Goal: Information Seeking & Learning: Learn about a topic

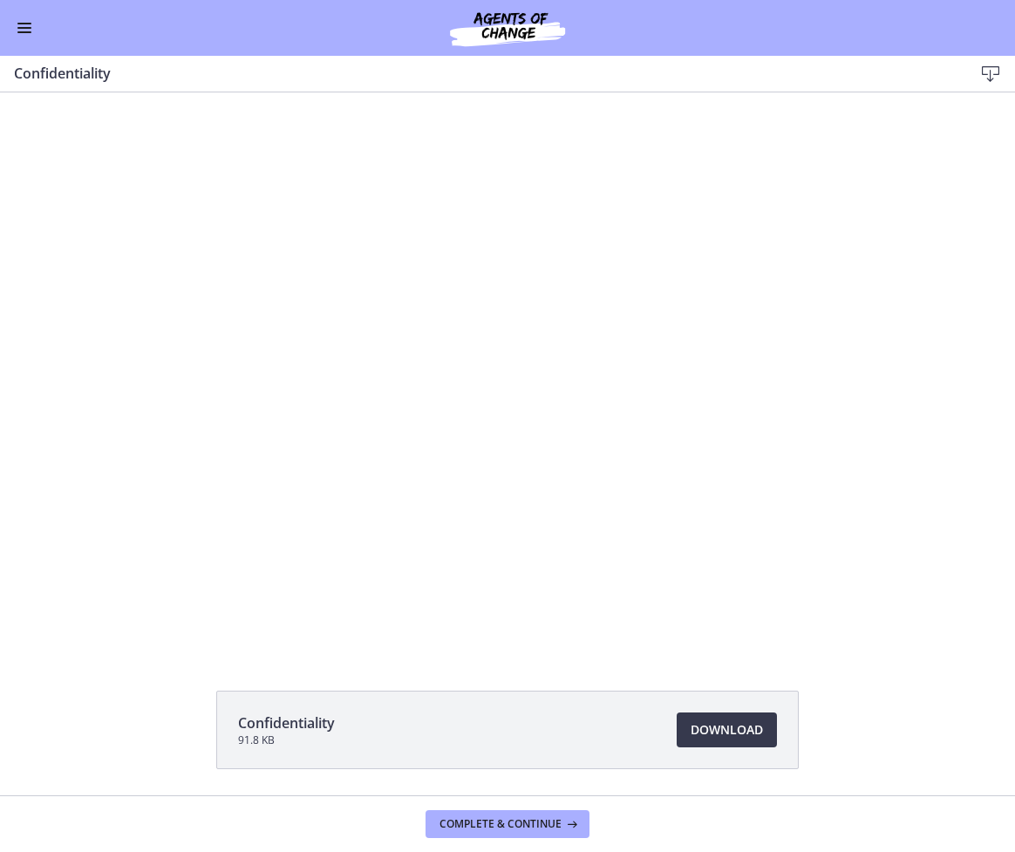
scroll to position [599, 0]
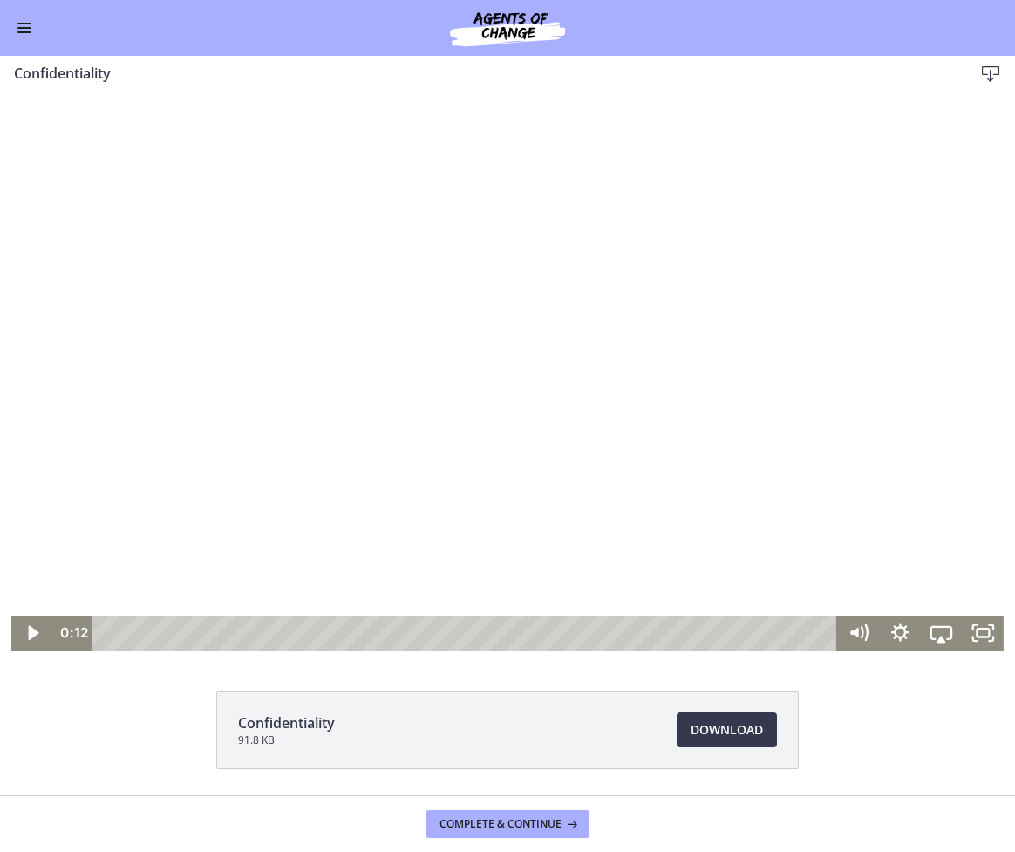
click at [660, 377] on div at bounding box center [507, 371] width 992 height 558
click at [880, 545] on div at bounding box center [507, 371] width 992 height 558
click at [335, 356] on div at bounding box center [507, 371] width 992 height 558
click at [495, 292] on div at bounding box center [507, 371] width 992 height 558
click at [596, 409] on div at bounding box center [507, 371] width 992 height 558
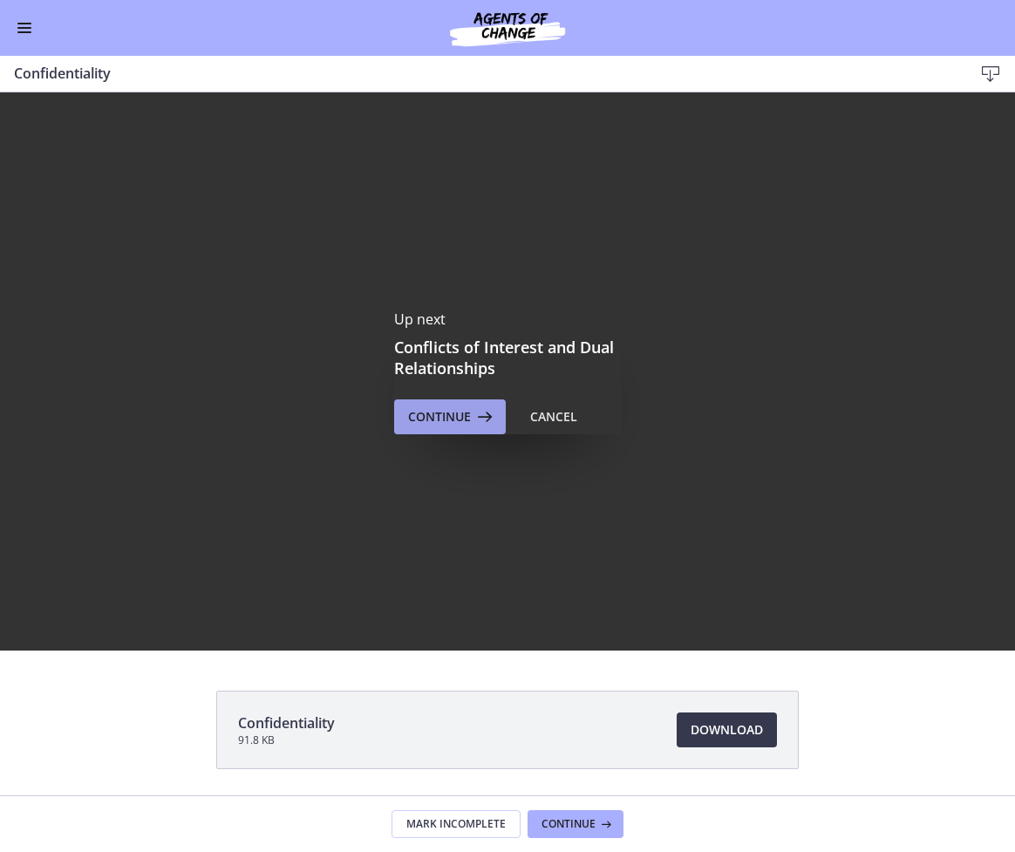
click at [444, 412] on span "Continue" at bounding box center [439, 416] width 63 height 21
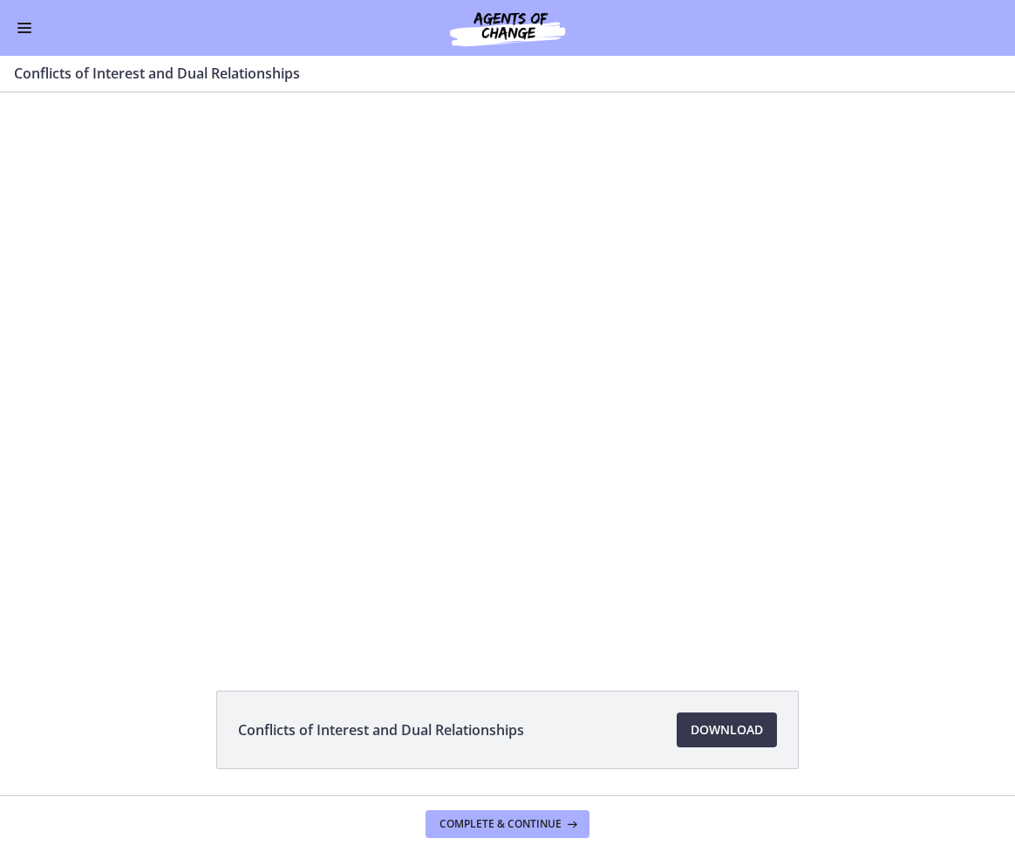
click at [31, 17] on div "Go to Dashboard" at bounding box center [507, 28] width 1015 height 56
click at [30, 21] on button "Enable menu" at bounding box center [24, 27] width 21 height 21
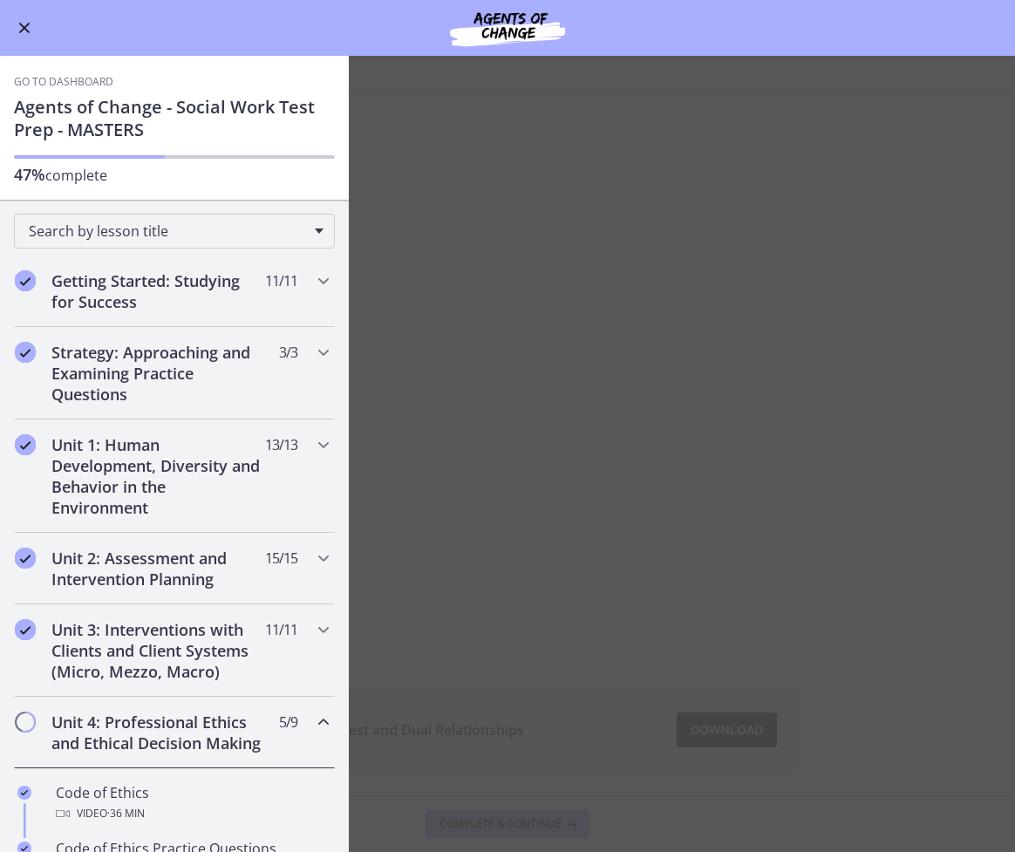
click at [29, 38] on div "Go to Dashboard" at bounding box center [507, 28] width 1015 height 56
click at [23, 29] on span "Enable menu" at bounding box center [24, 28] width 11 height 11
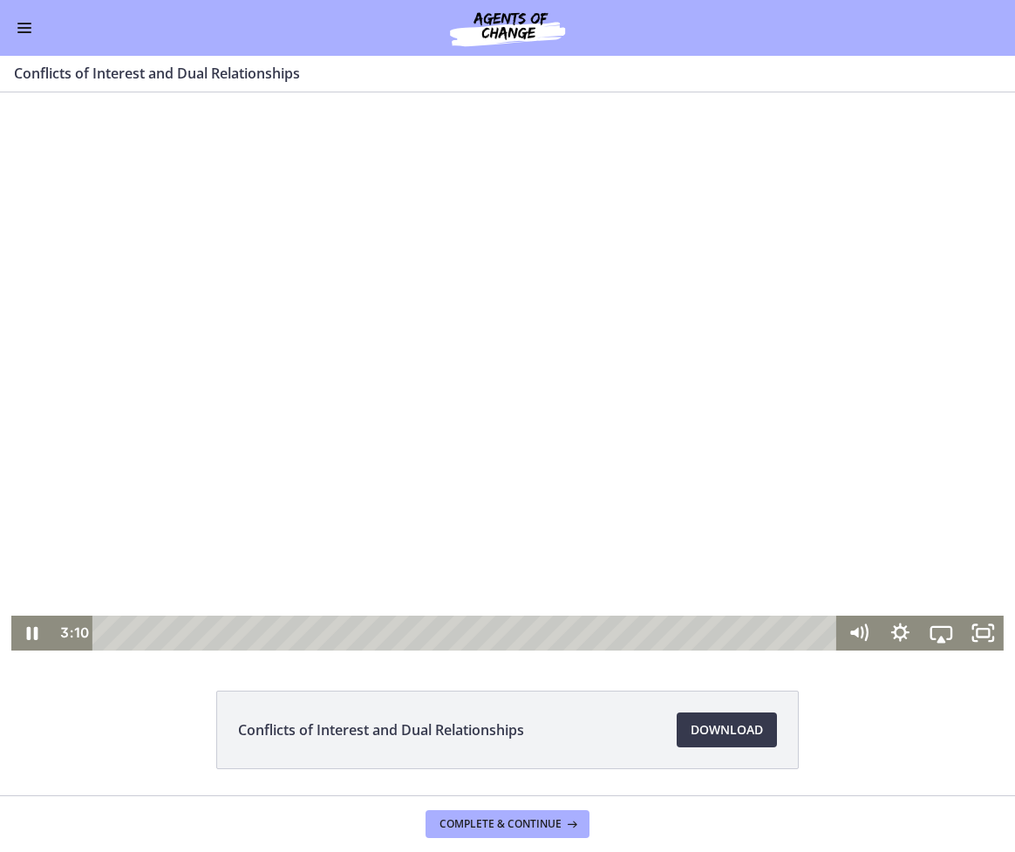
click at [684, 296] on div at bounding box center [507, 371] width 992 height 558
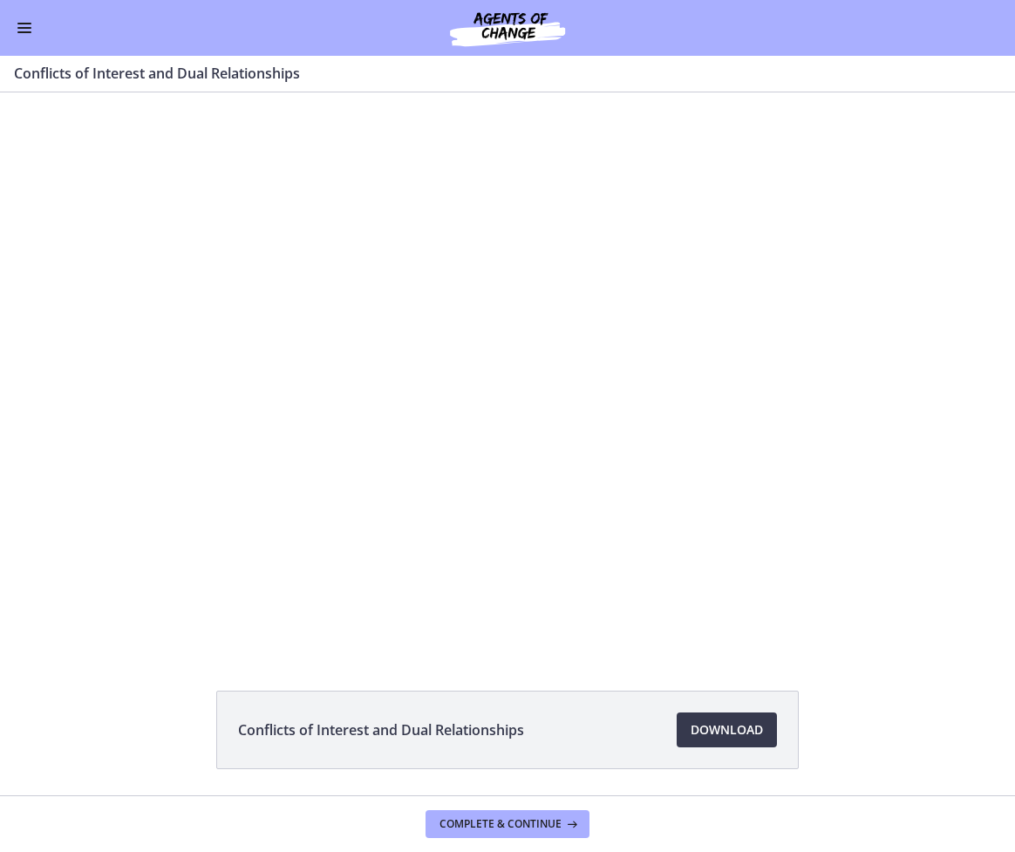
click at [840, 290] on div at bounding box center [507, 371] width 992 height 558
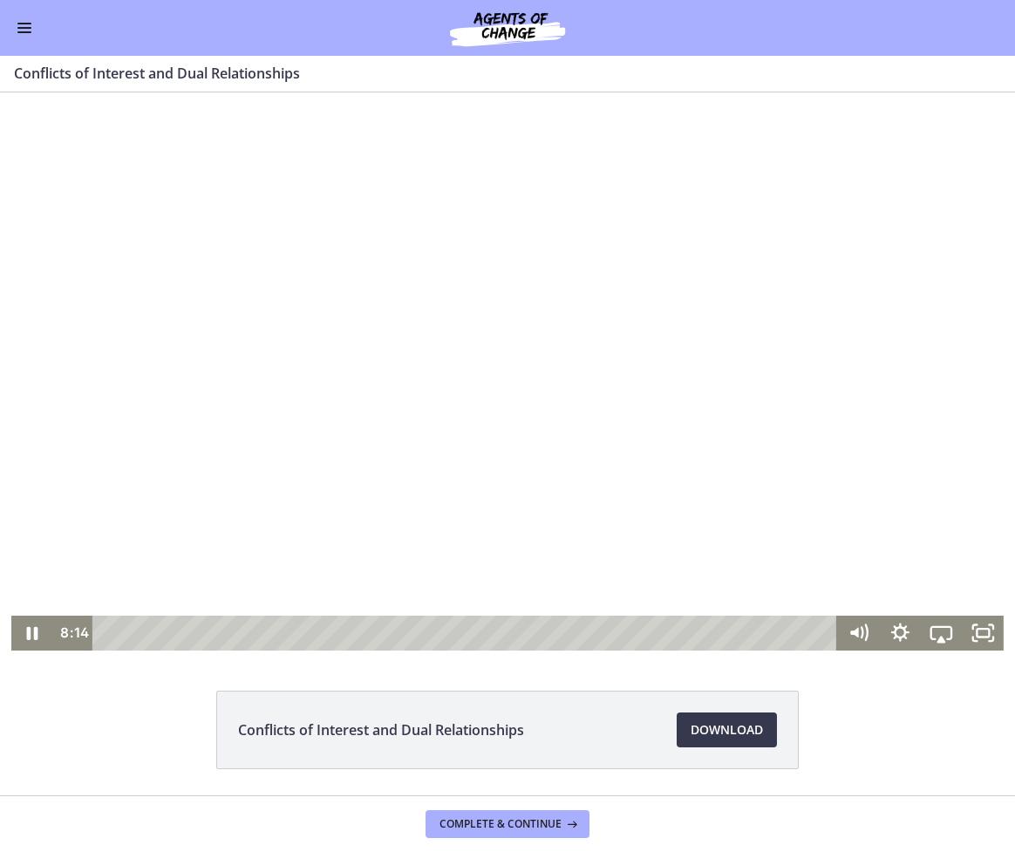
click at [816, 294] on div at bounding box center [507, 371] width 992 height 558
click at [631, 414] on div at bounding box center [507, 371] width 992 height 558
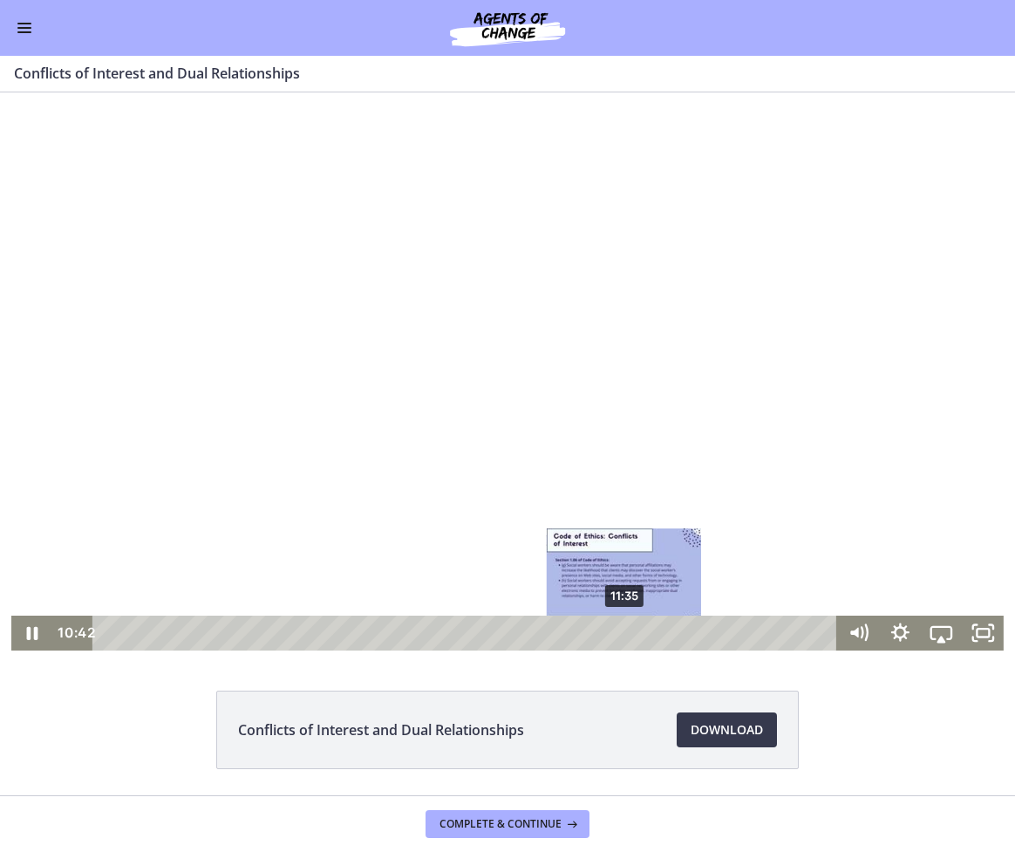
click at [619, 631] on div "11:35" at bounding box center [468, 633] width 720 height 35
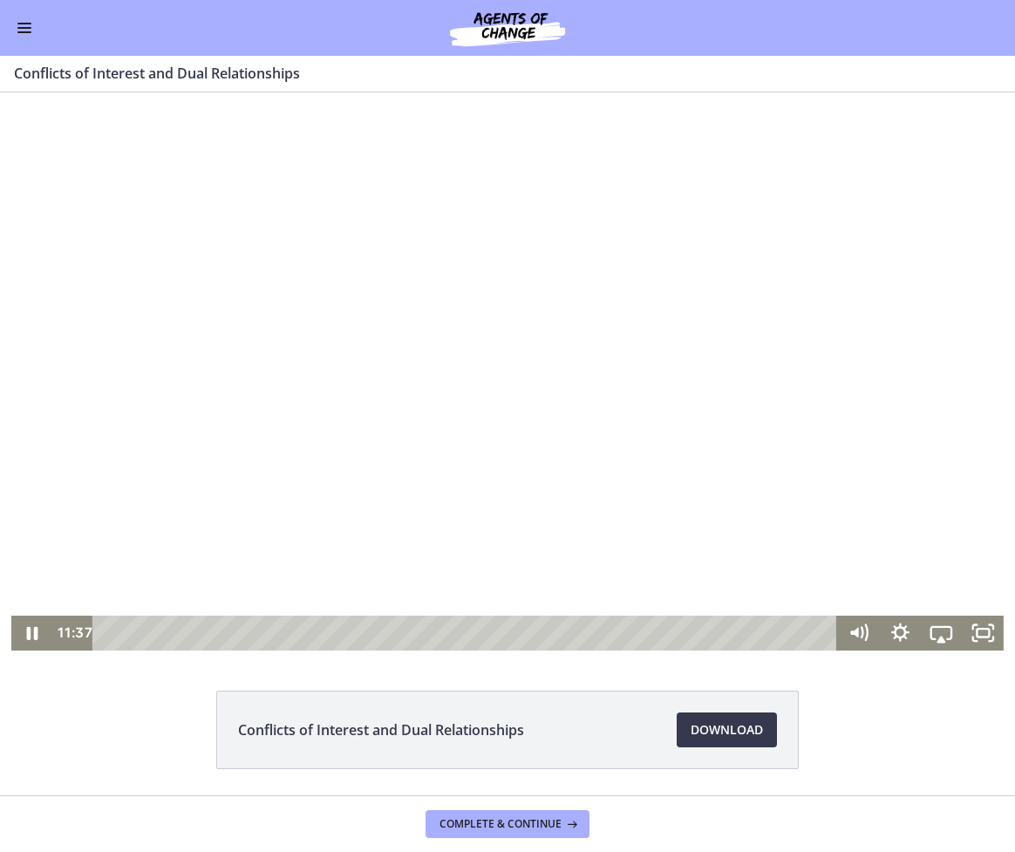
click at [823, 345] on div at bounding box center [507, 371] width 992 height 558
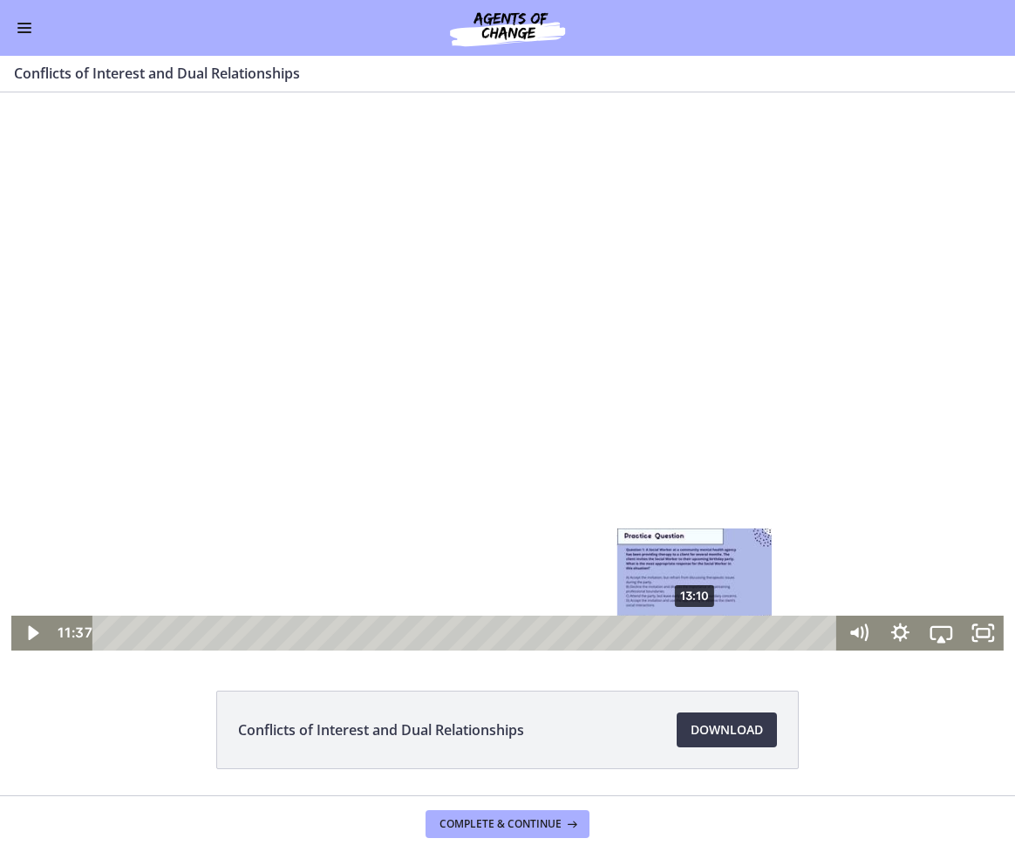
click at [690, 627] on div "13:10" at bounding box center [468, 633] width 720 height 35
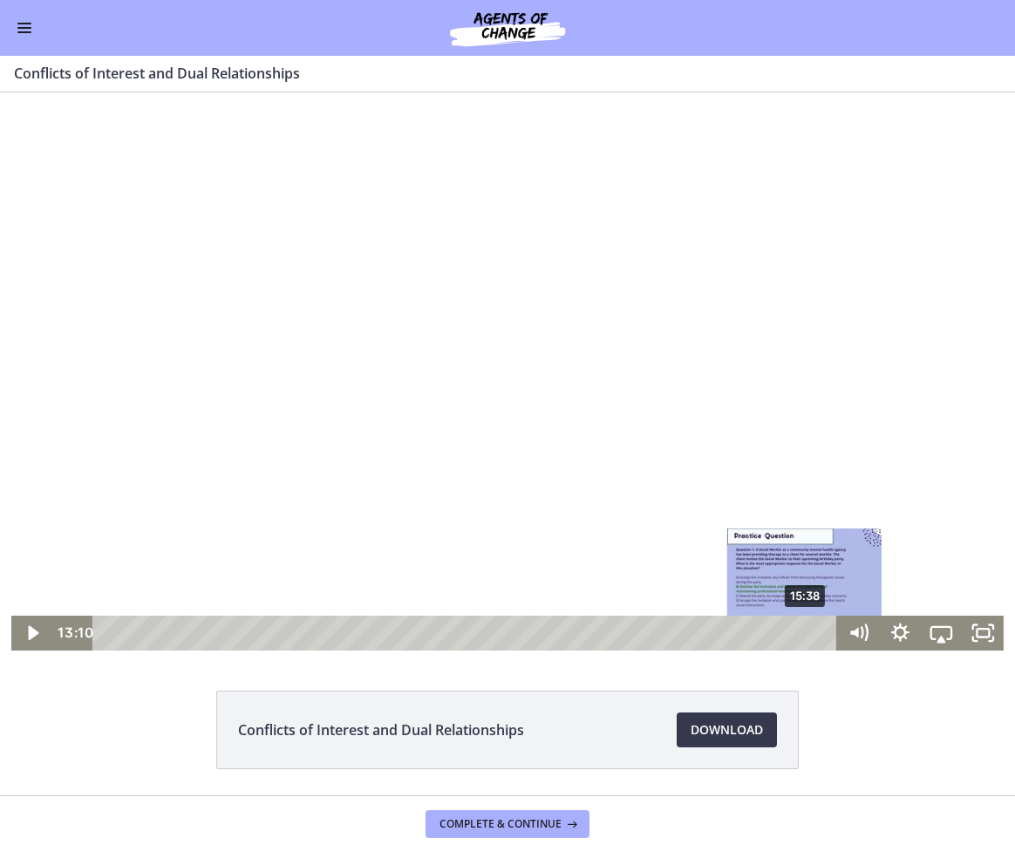
click at [799, 631] on div "15:38" at bounding box center [468, 633] width 720 height 35
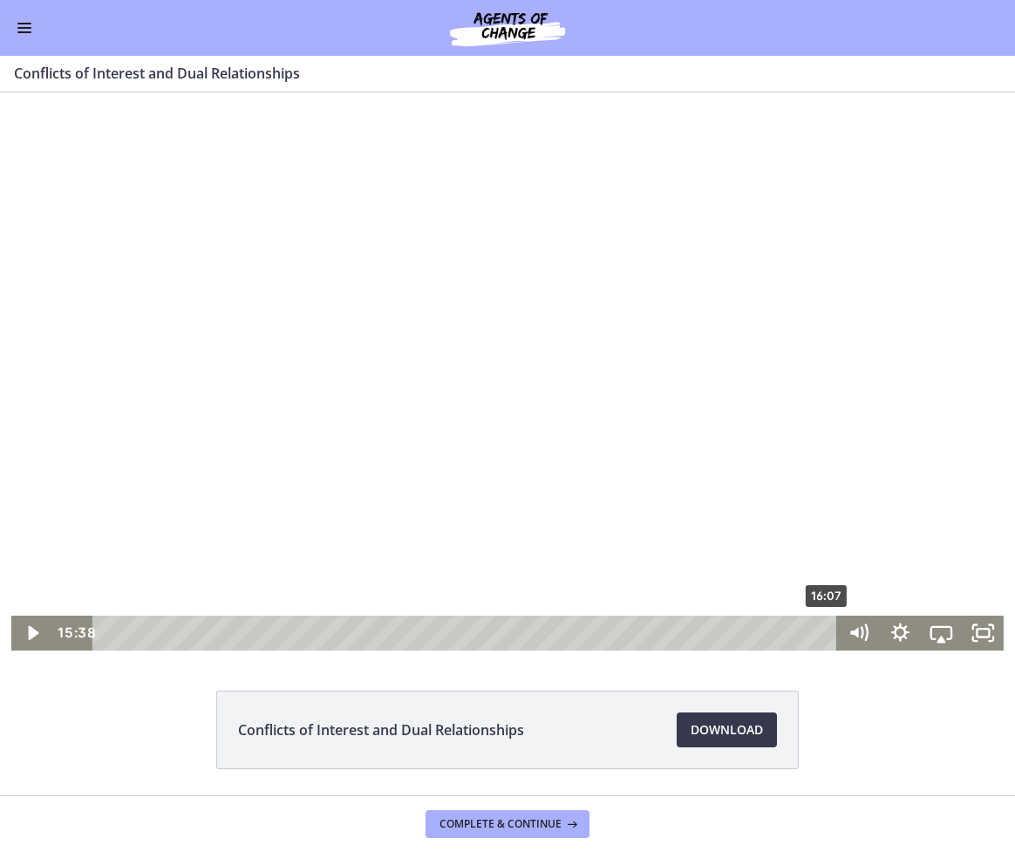
click at [825, 631] on div "16:07" at bounding box center [468, 633] width 720 height 35
click at [855, 442] on div at bounding box center [507, 371] width 992 height 558
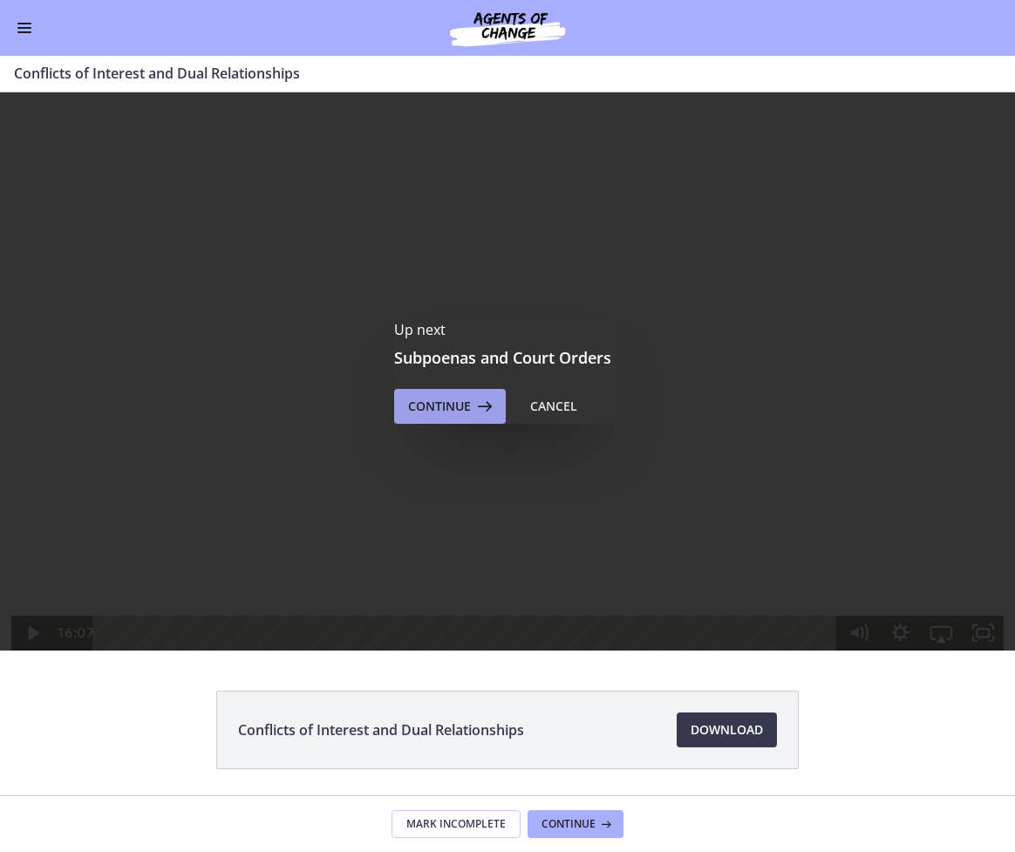
click at [472, 413] on icon at bounding box center [483, 406] width 24 height 21
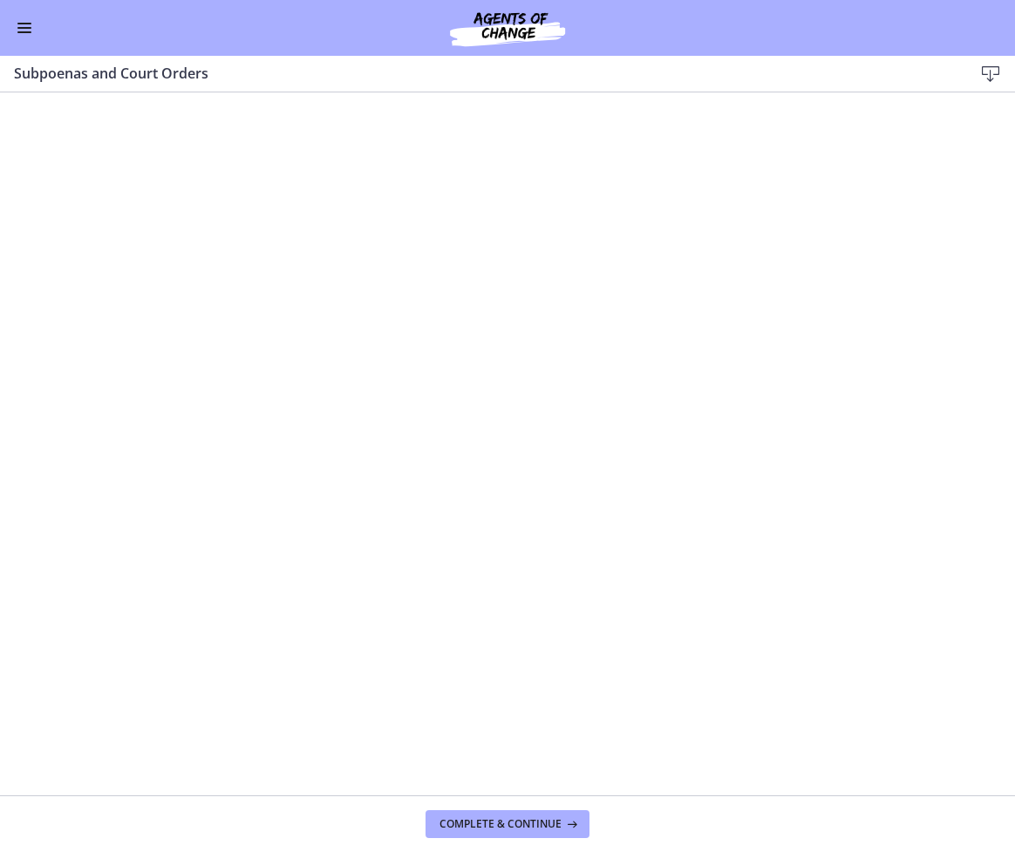
click at [22, 28] on span "Enable menu" at bounding box center [24, 28] width 14 height 2
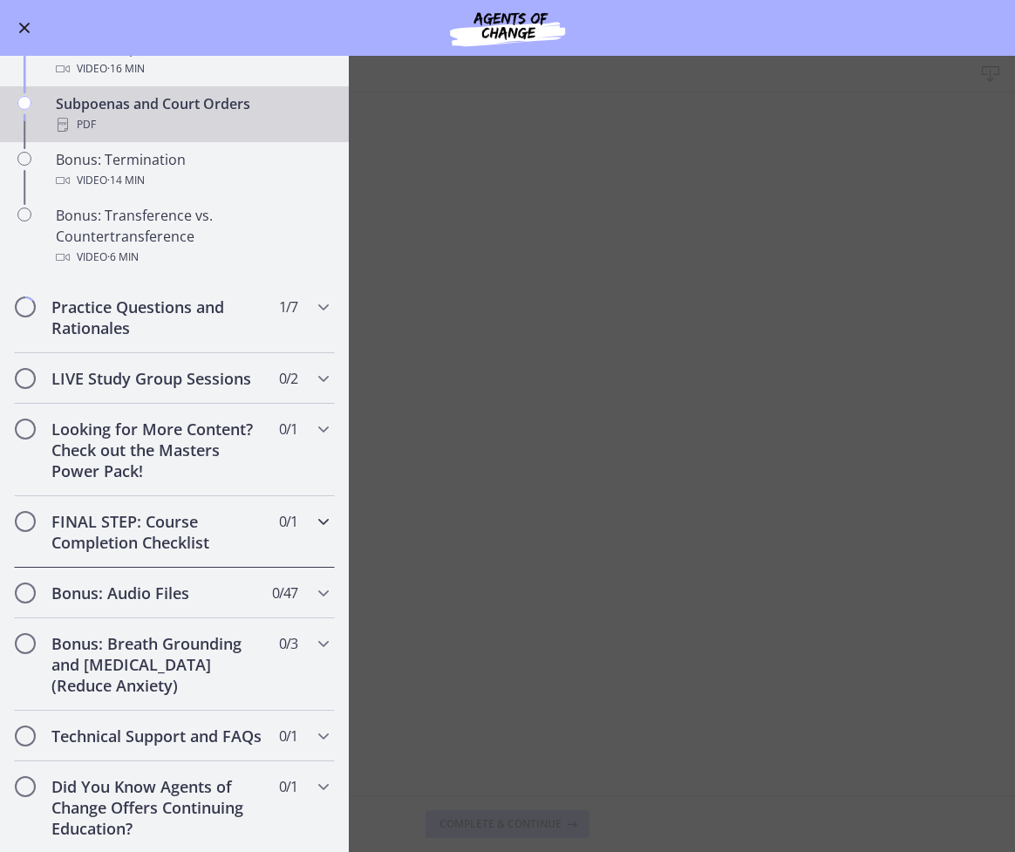
scroll to position [976, 0]
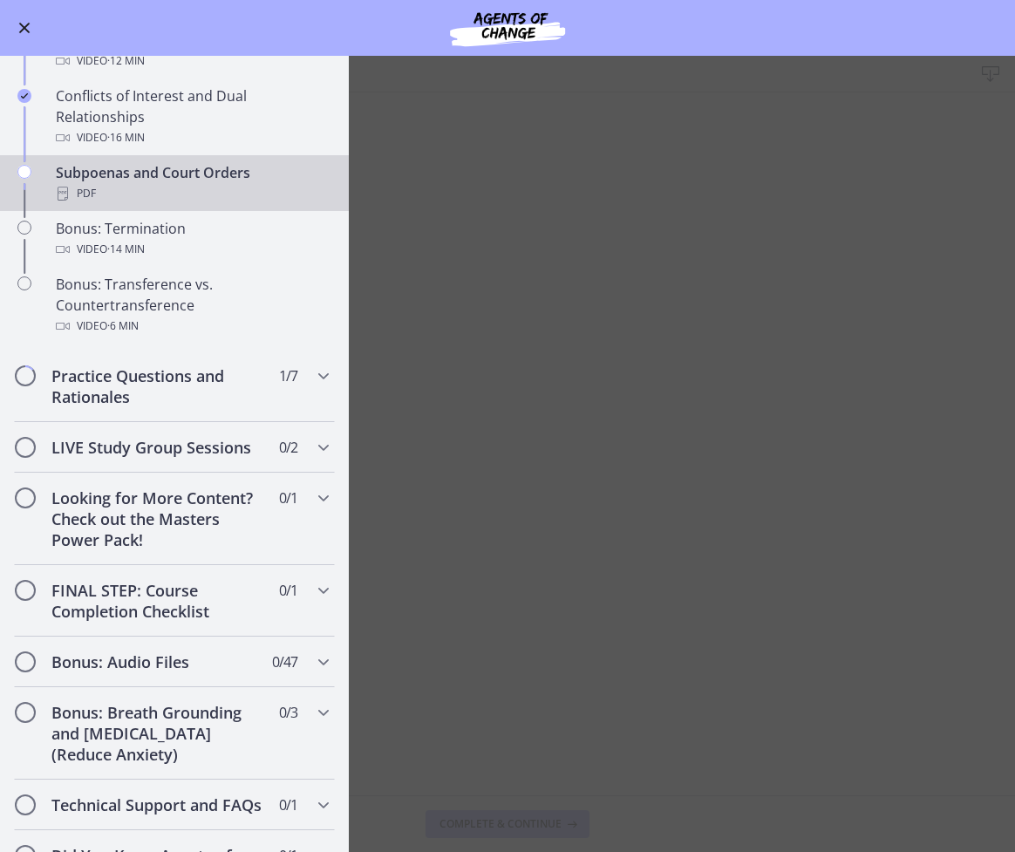
click at [23, 31] on button "Enable menu" at bounding box center [24, 27] width 21 height 21
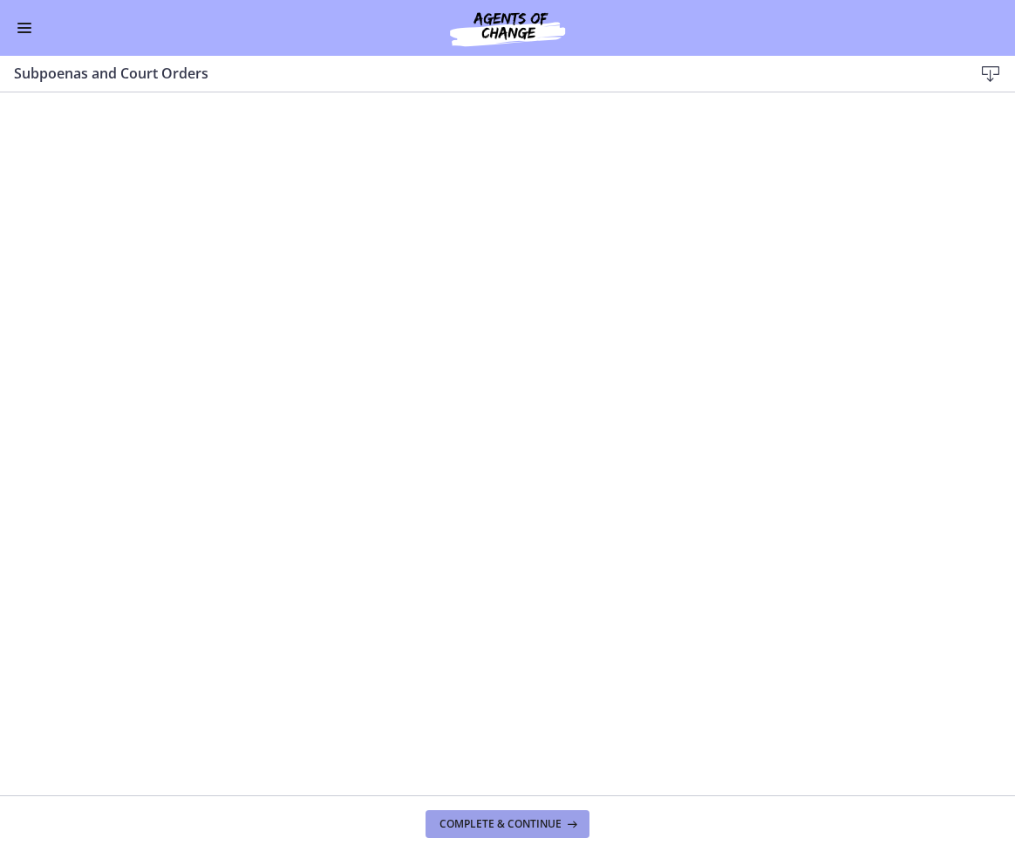
click at [555, 825] on span "Complete & continue" at bounding box center [500, 824] width 122 height 14
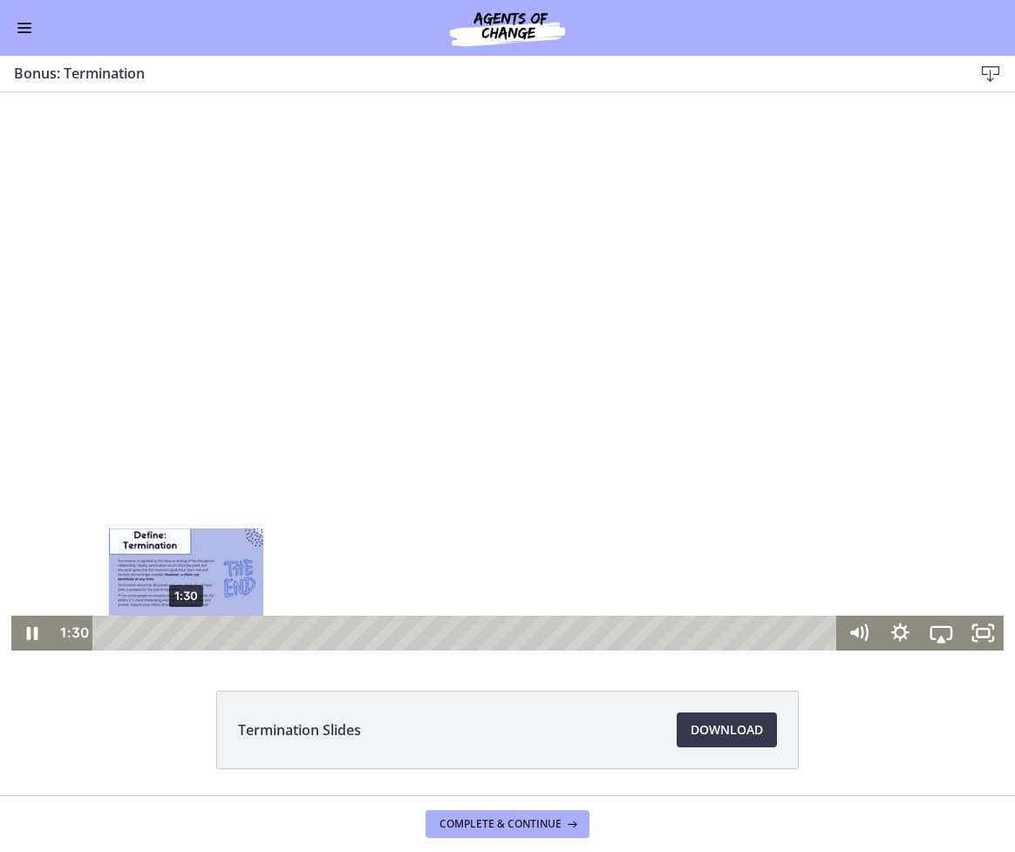
click at [180, 628] on div "1:30" at bounding box center [468, 633] width 720 height 35
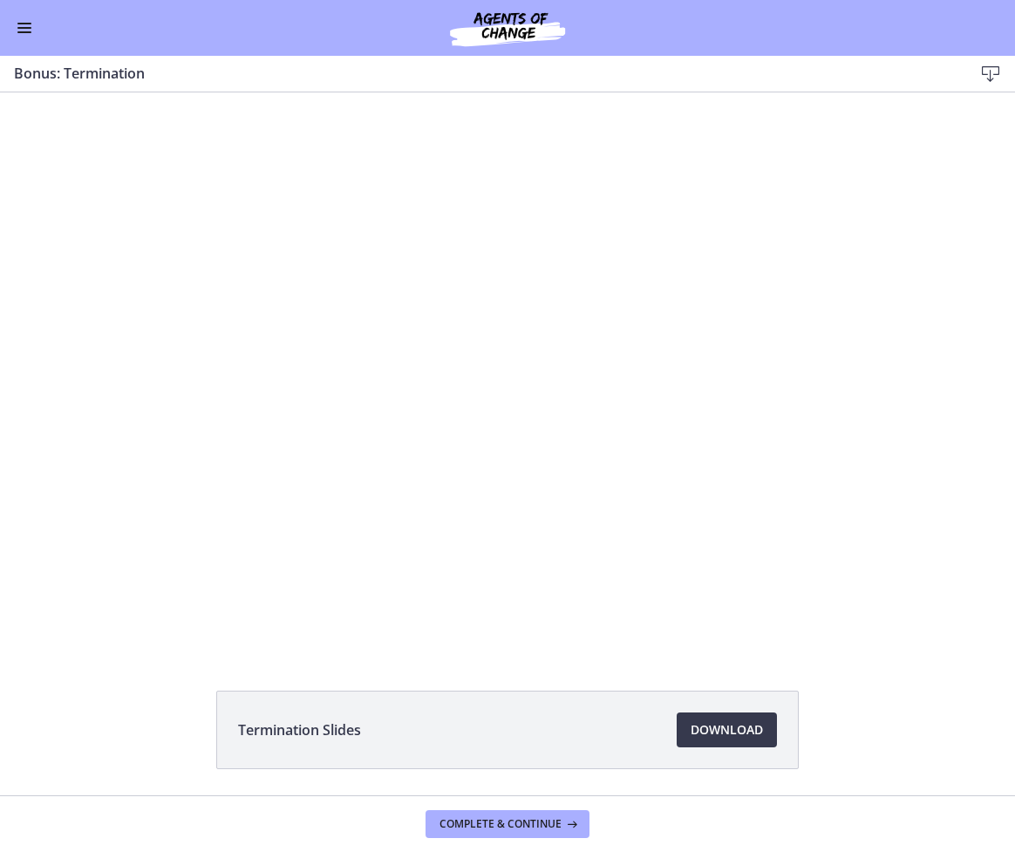
click at [697, 333] on div at bounding box center [507, 371] width 992 height 558
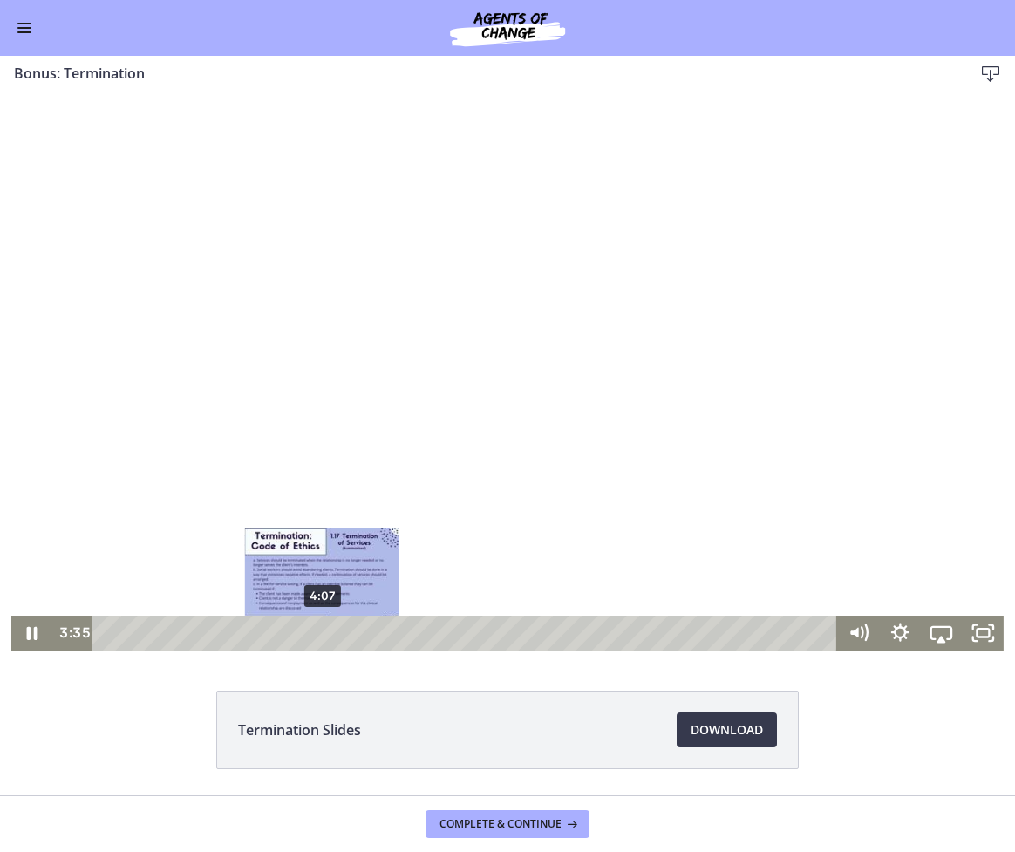
click at [316, 637] on div "4:07" at bounding box center [468, 633] width 720 height 35
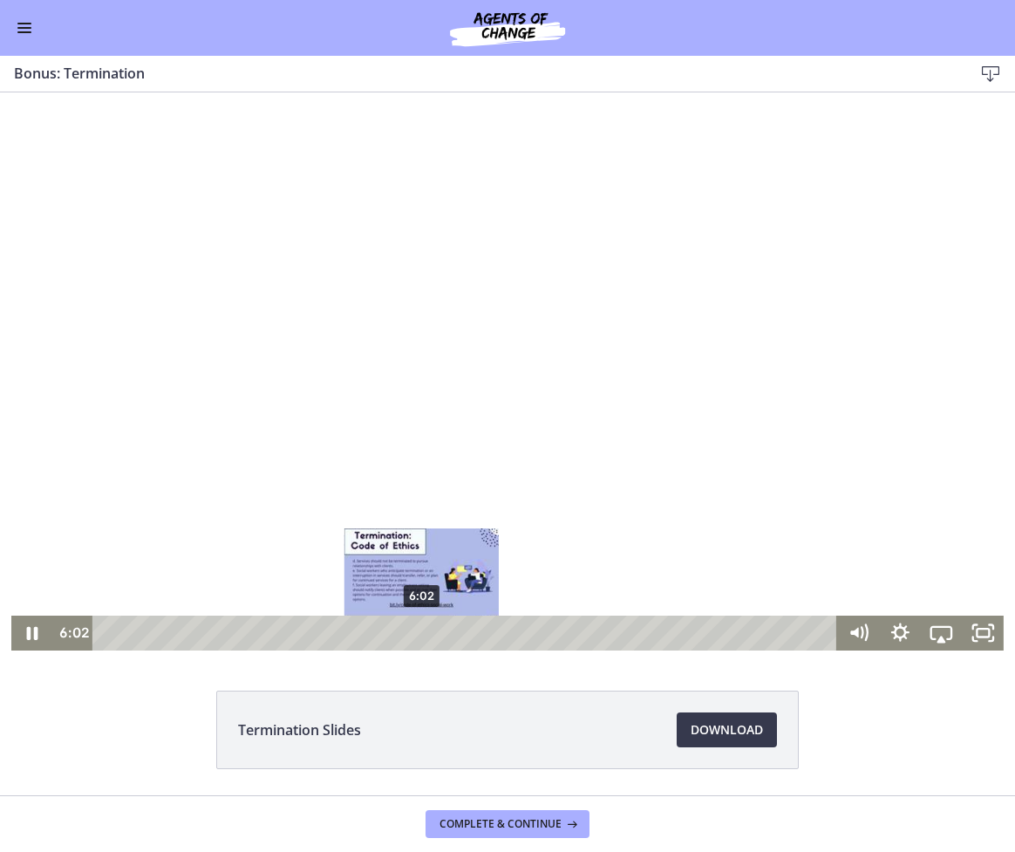
click at [416, 636] on div "6:02" at bounding box center [468, 633] width 720 height 35
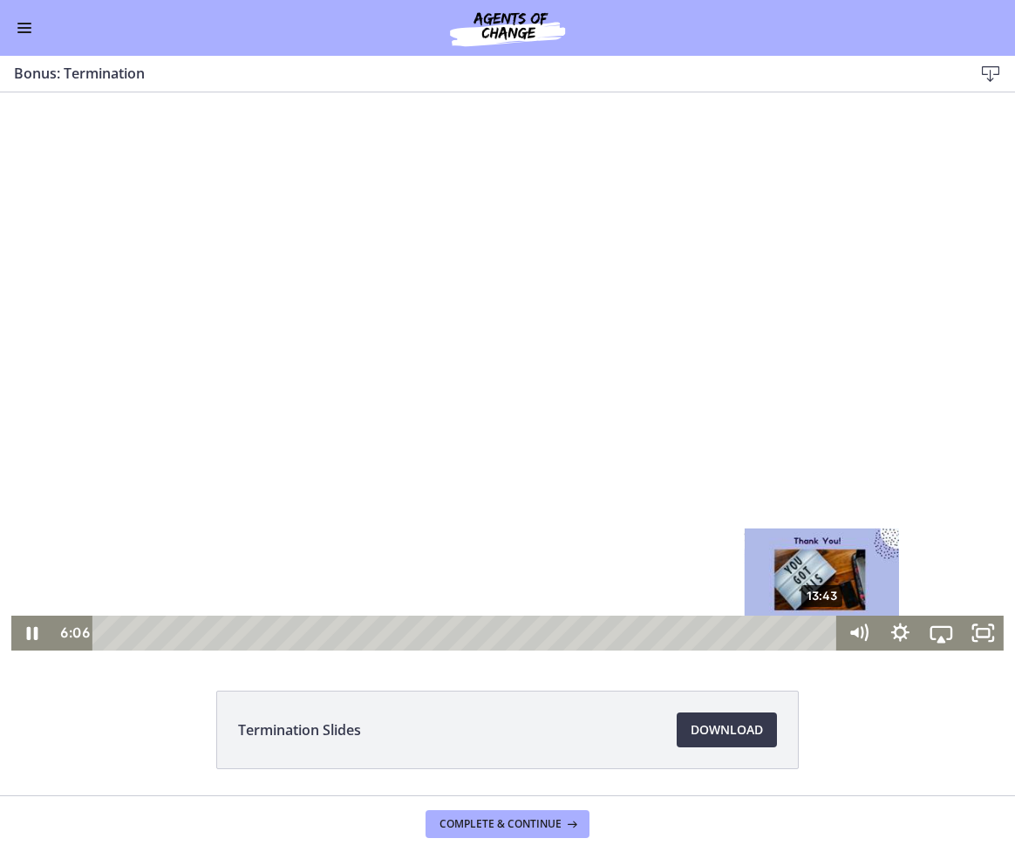
click at [817, 627] on div "13:43" at bounding box center [468, 633] width 720 height 35
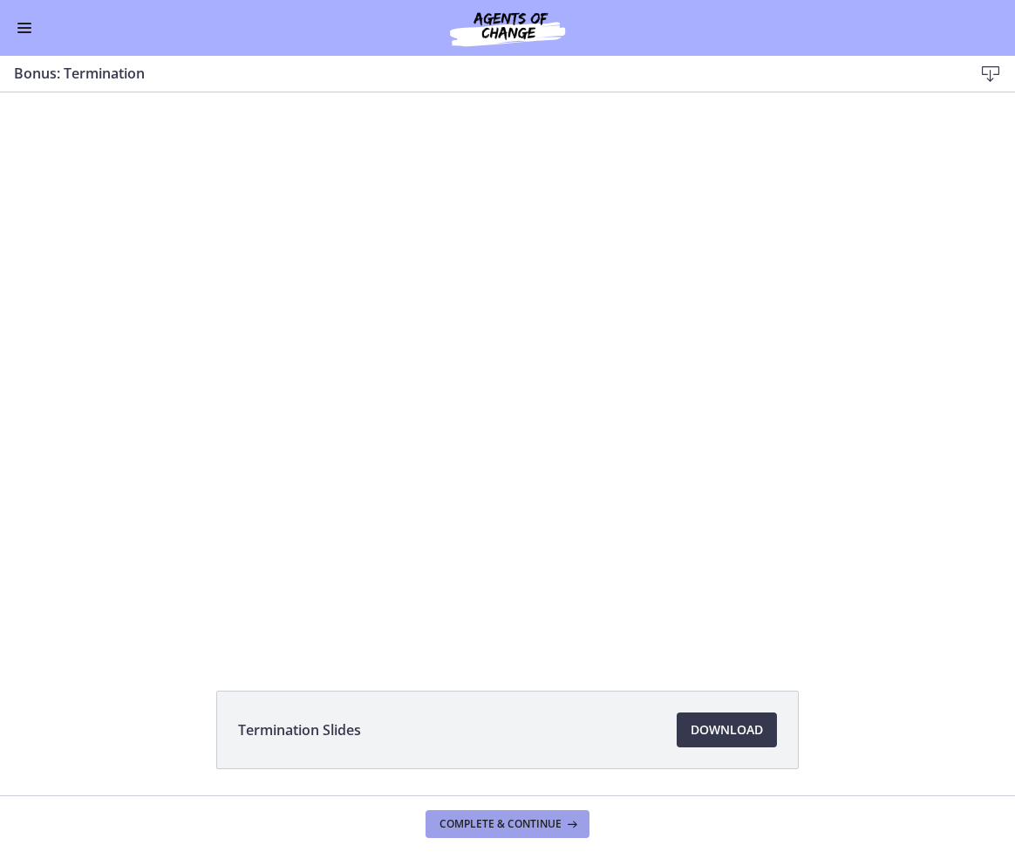
click at [501, 837] on button "Complete & continue" at bounding box center [507, 824] width 164 height 28
click at [11, 38] on div "Go to Dashboard" at bounding box center [507, 28] width 1015 height 56
click at [17, 31] on span "Enable menu" at bounding box center [24, 32] width 14 height 2
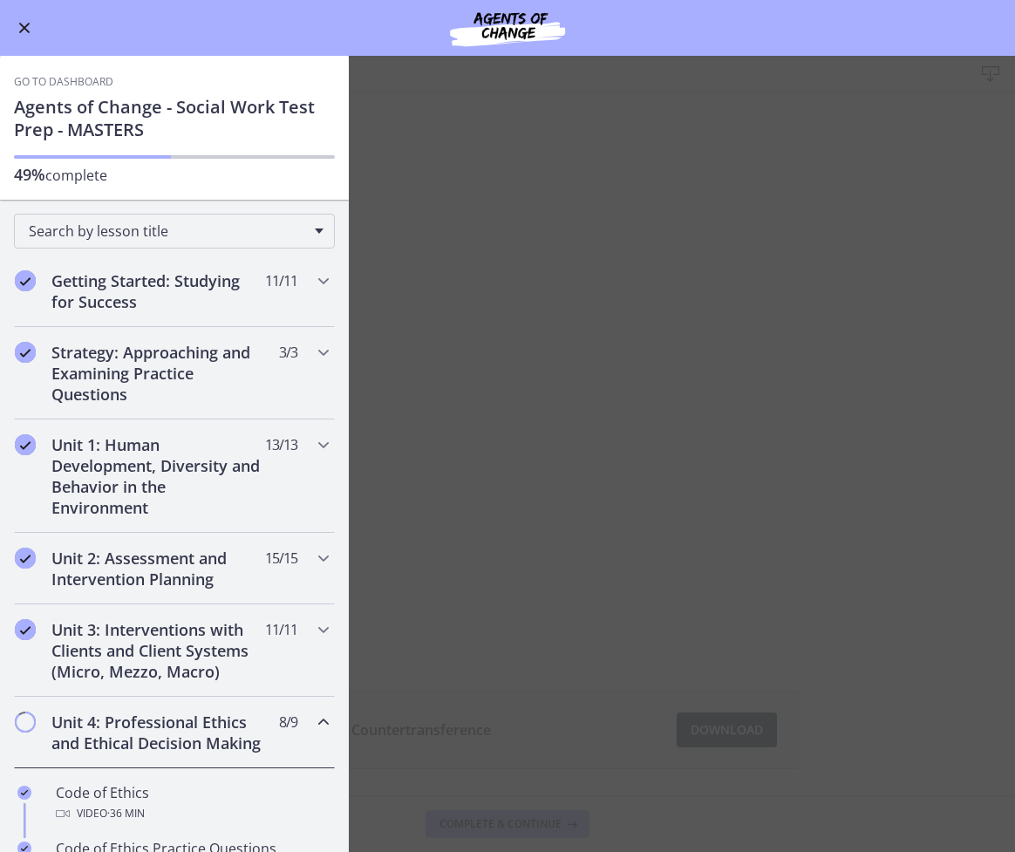
click at [20, 31] on button "Enable menu" at bounding box center [24, 27] width 21 height 21
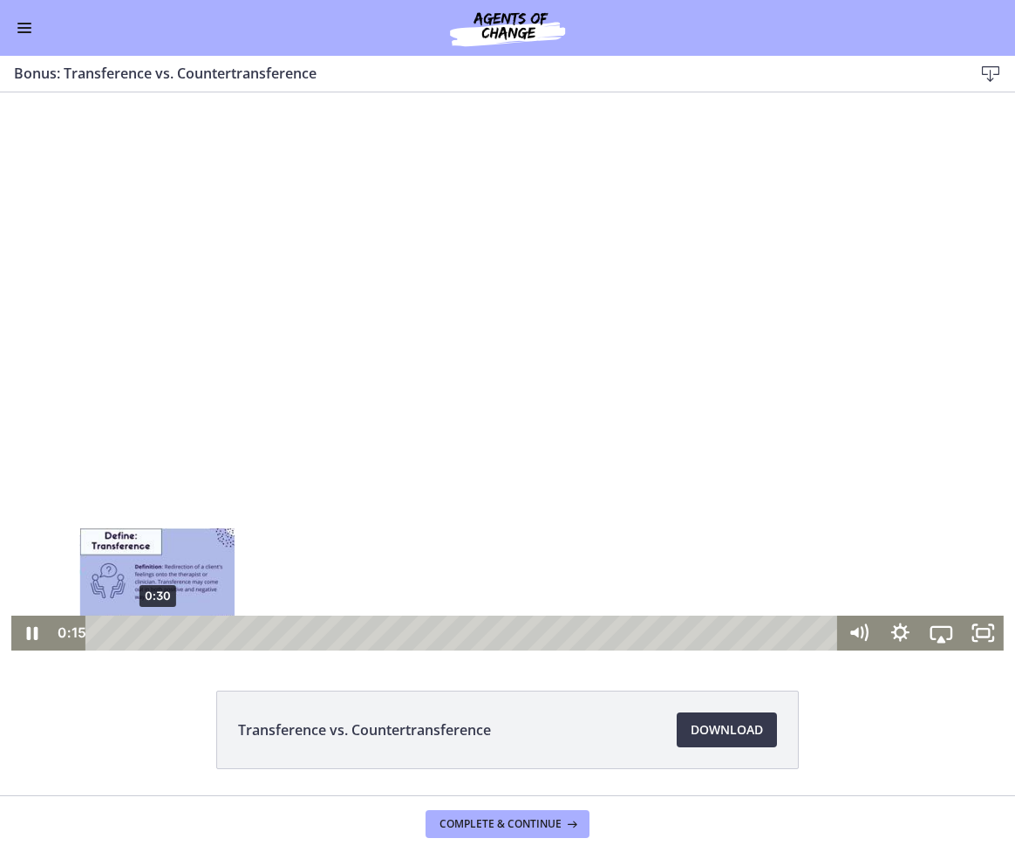
click at [151, 636] on div "0:30" at bounding box center [464, 633] width 726 height 35
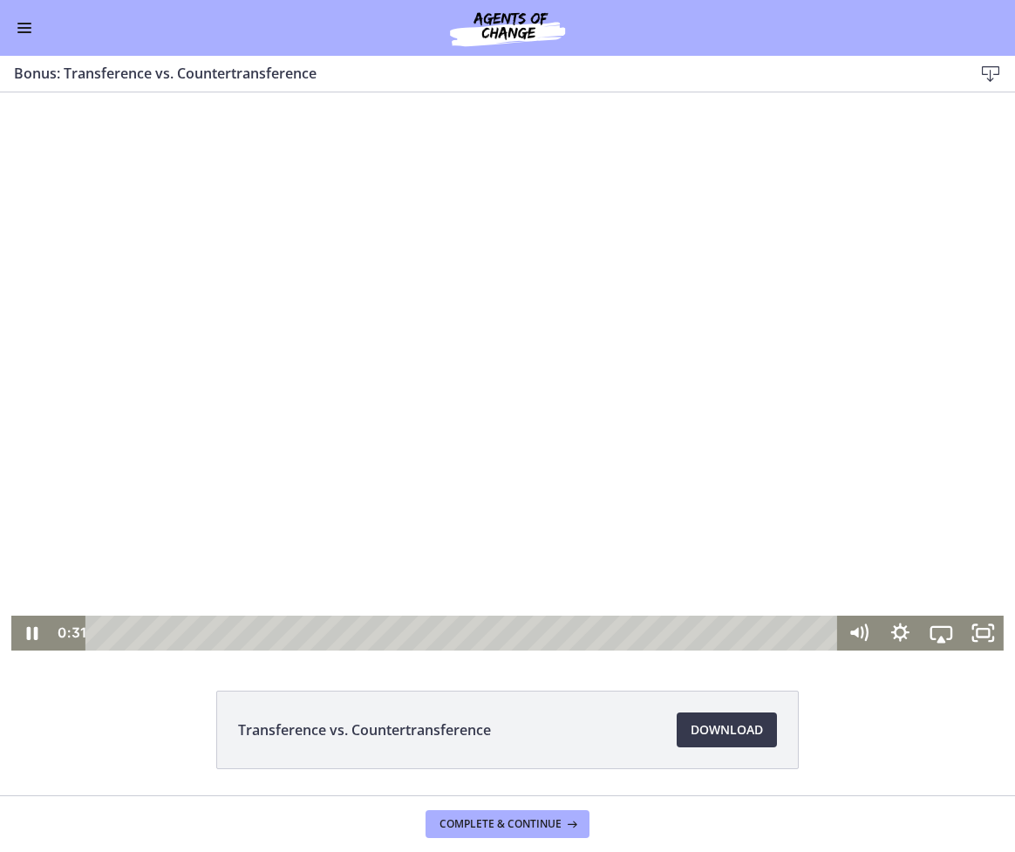
click at [763, 259] on div at bounding box center [507, 371] width 992 height 558
click at [514, 472] on div at bounding box center [507, 371] width 992 height 558
click at [198, 187] on div at bounding box center [507, 371] width 992 height 558
click at [602, 322] on div at bounding box center [507, 371] width 992 height 558
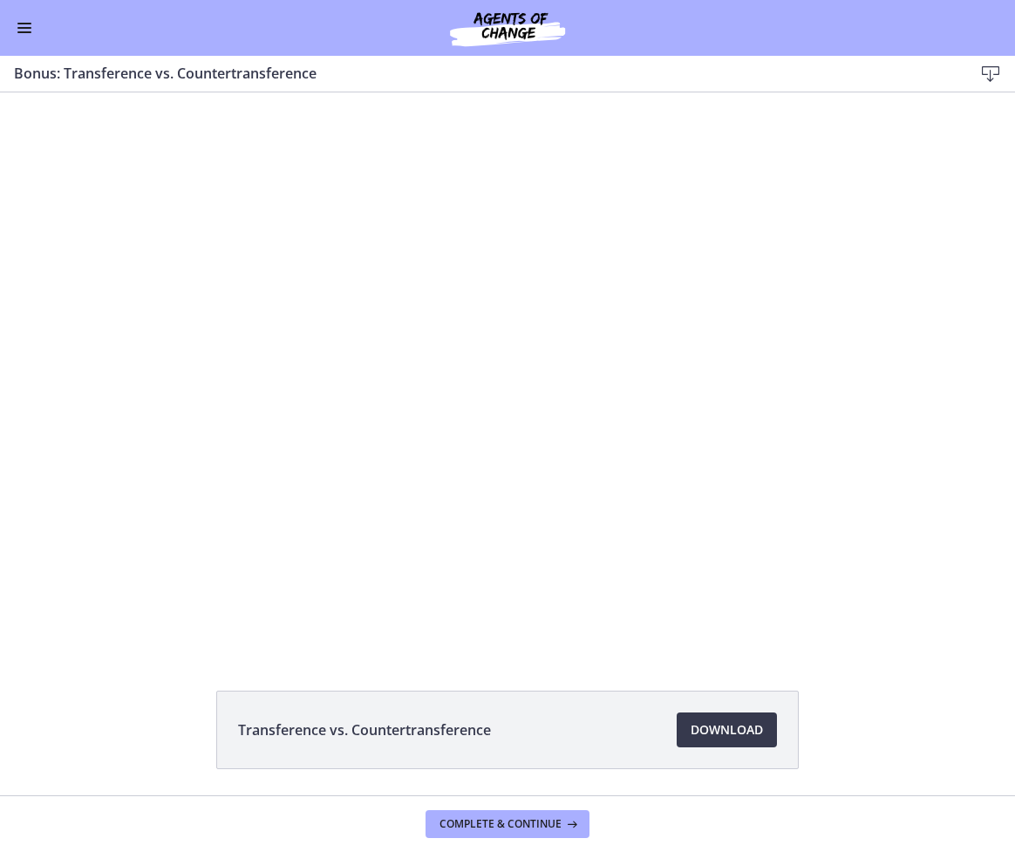
click at [891, 391] on div at bounding box center [507, 371] width 992 height 558
click at [699, 221] on div at bounding box center [507, 371] width 992 height 558
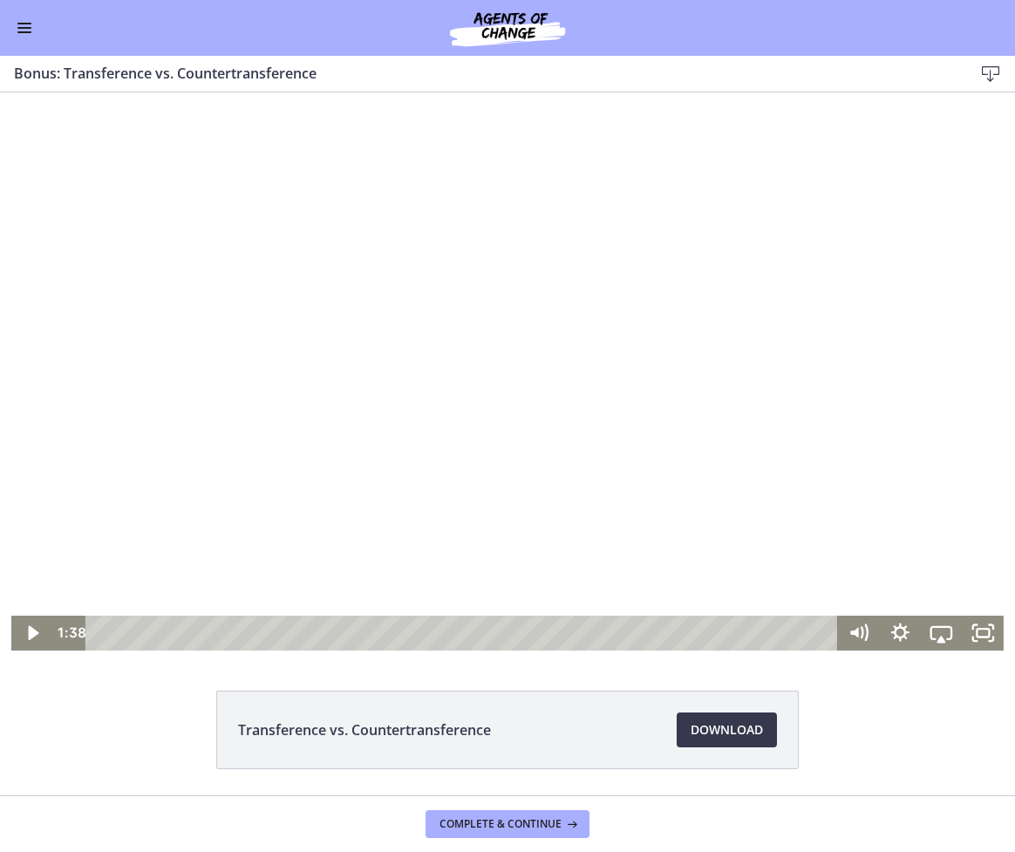
click at [721, 246] on div at bounding box center [507, 371] width 992 height 558
click at [379, 425] on div at bounding box center [507, 371] width 992 height 558
click at [419, 254] on div at bounding box center [507, 371] width 992 height 558
click at [583, 340] on div at bounding box center [507, 371] width 992 height 558
click at [874, 445] on div at bounding box center [507, 371] width 992 height 558
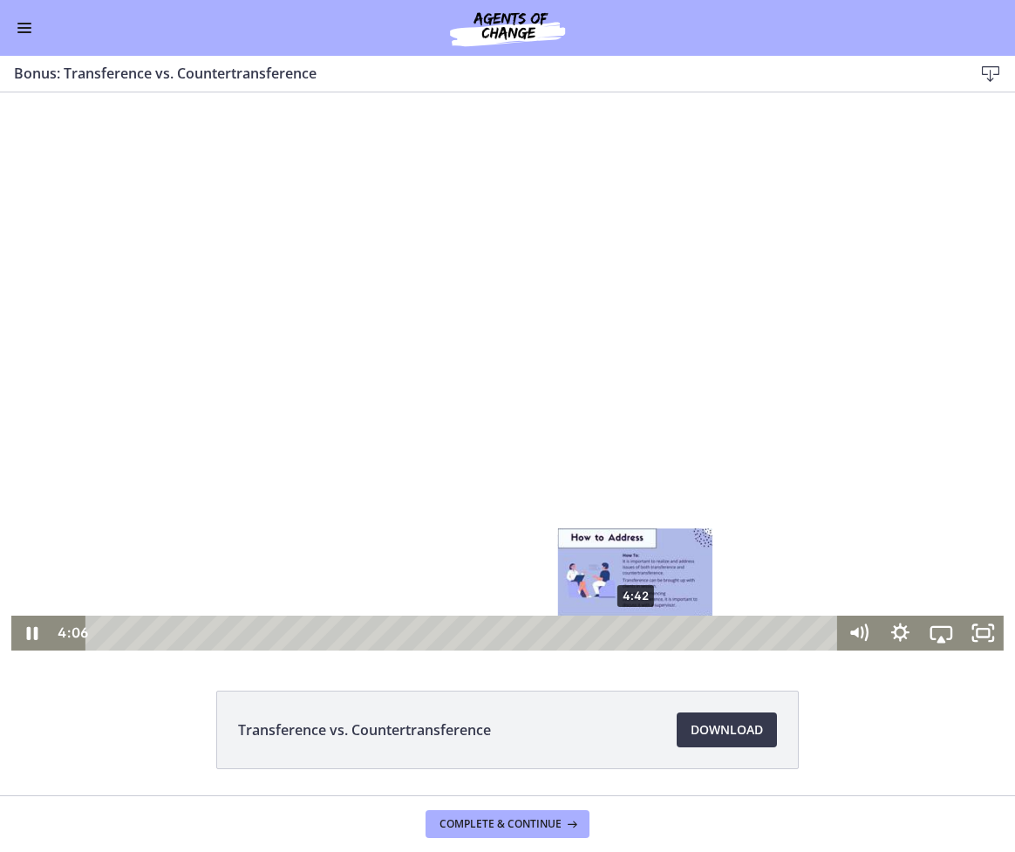
click at [629, 627] on div "4:42" at bounding box center [464, 633] width 726 height 35
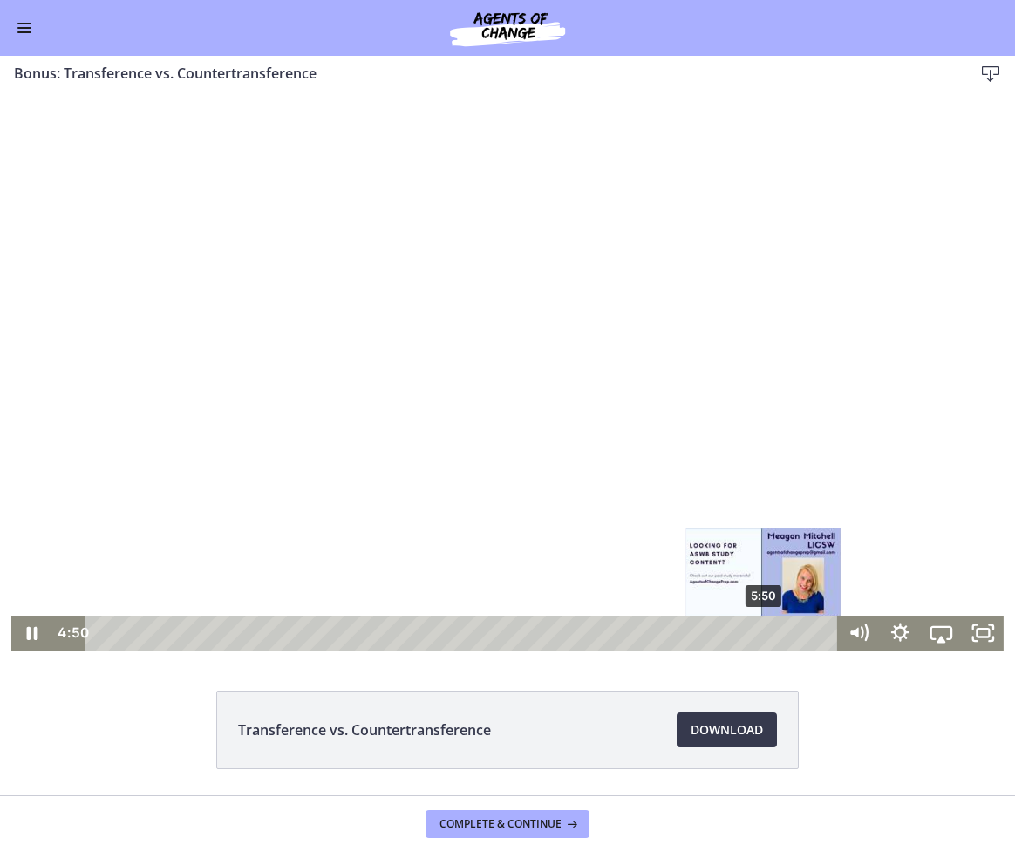
click at [759, 631] on div "5:50" at bounding box center [464, 633] width 726 height 35
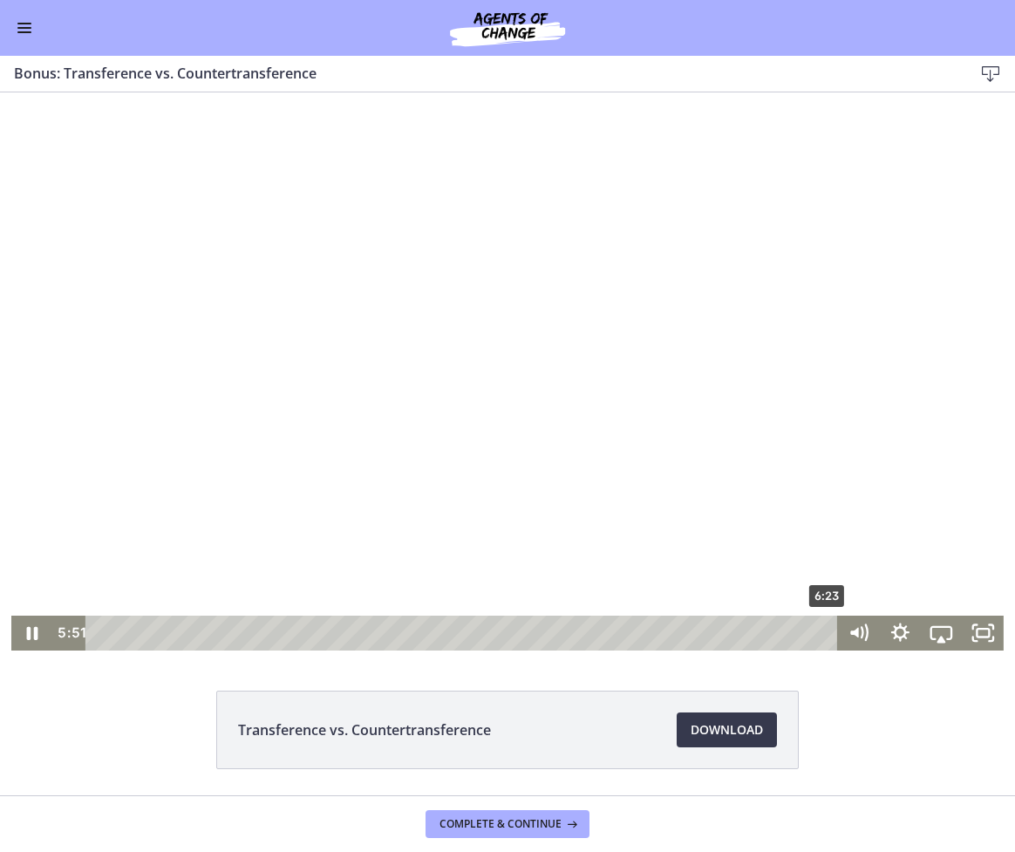
click at [825, 631] on div "6:23" at bounding box center [464, 633] width 726 height 35
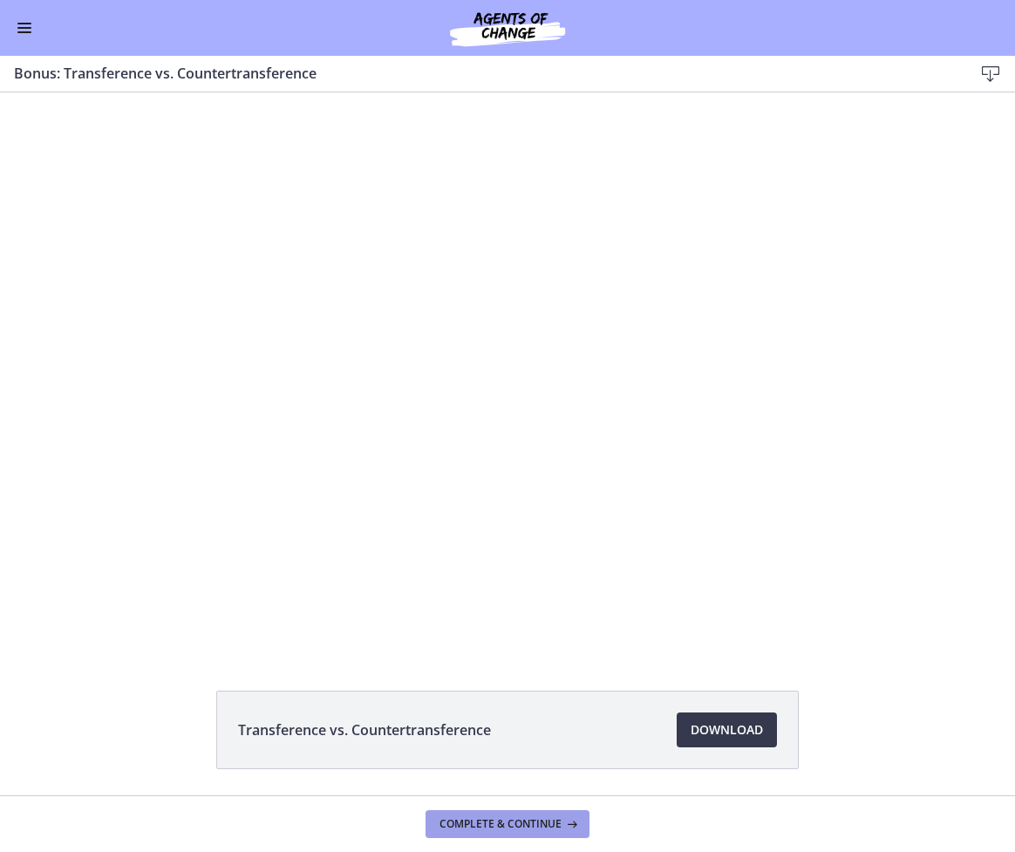
click at [530, 835] on button "Complete & continue" at bounding box center [507, 824] width 164 height 28
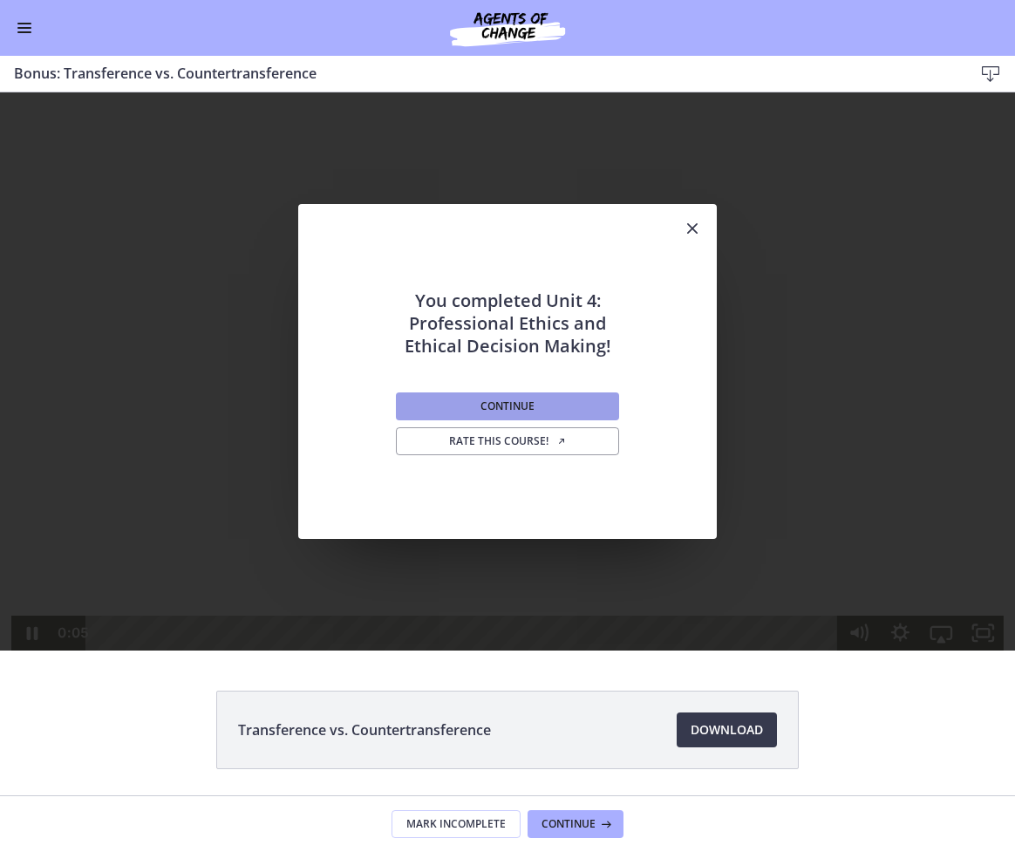
click at [575, 400] on button "Continue" at bounding box center [507, 406] width 223 height 28
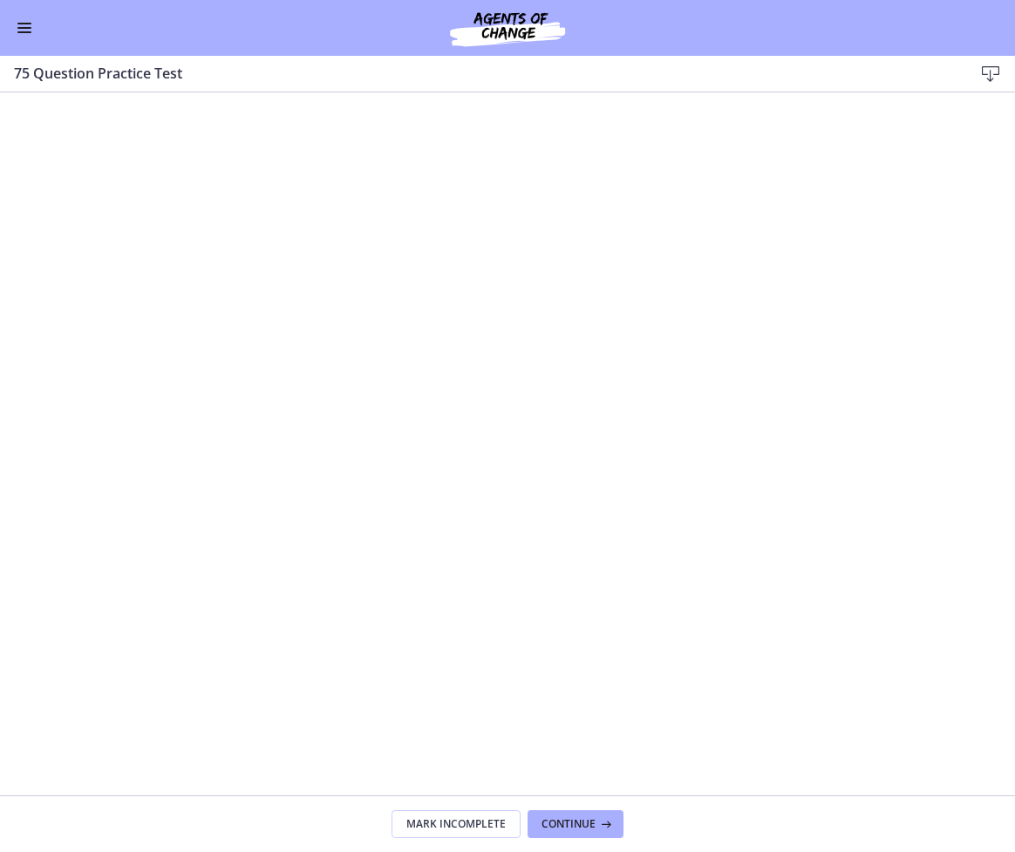
click at [27, 36] on button "Enable menu" at bounding box center [24, 27] width 21 height 21
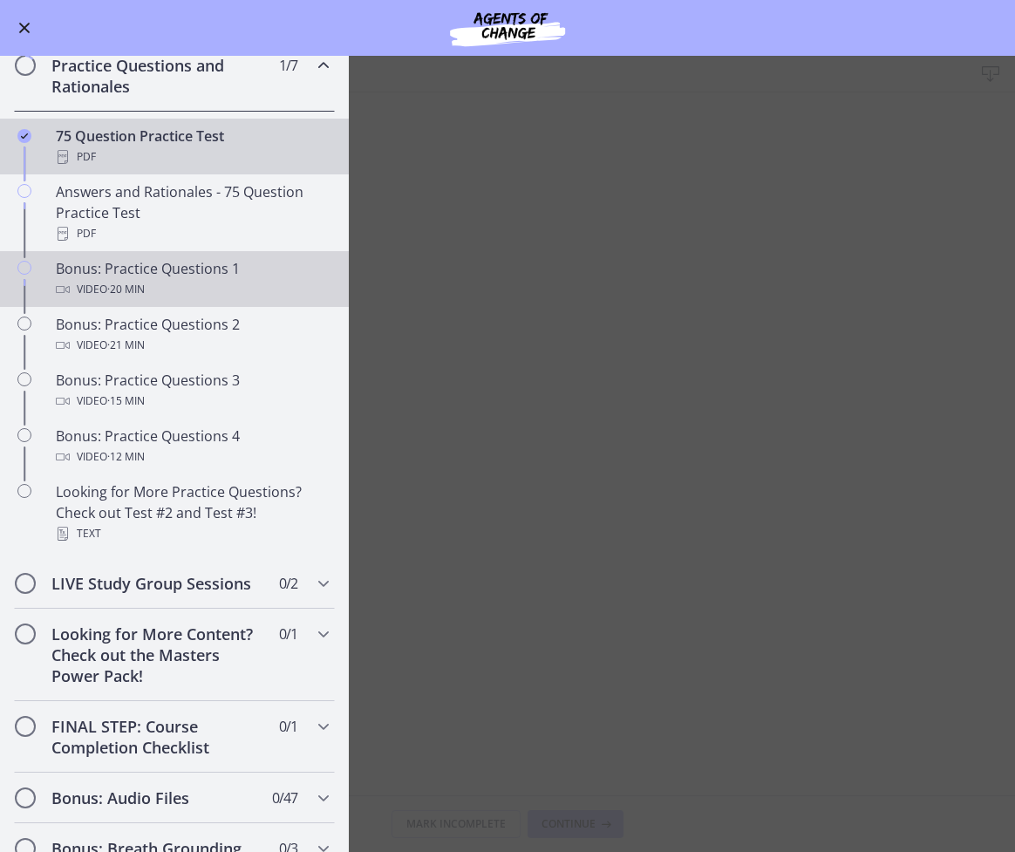
scroll to position [692, 0]
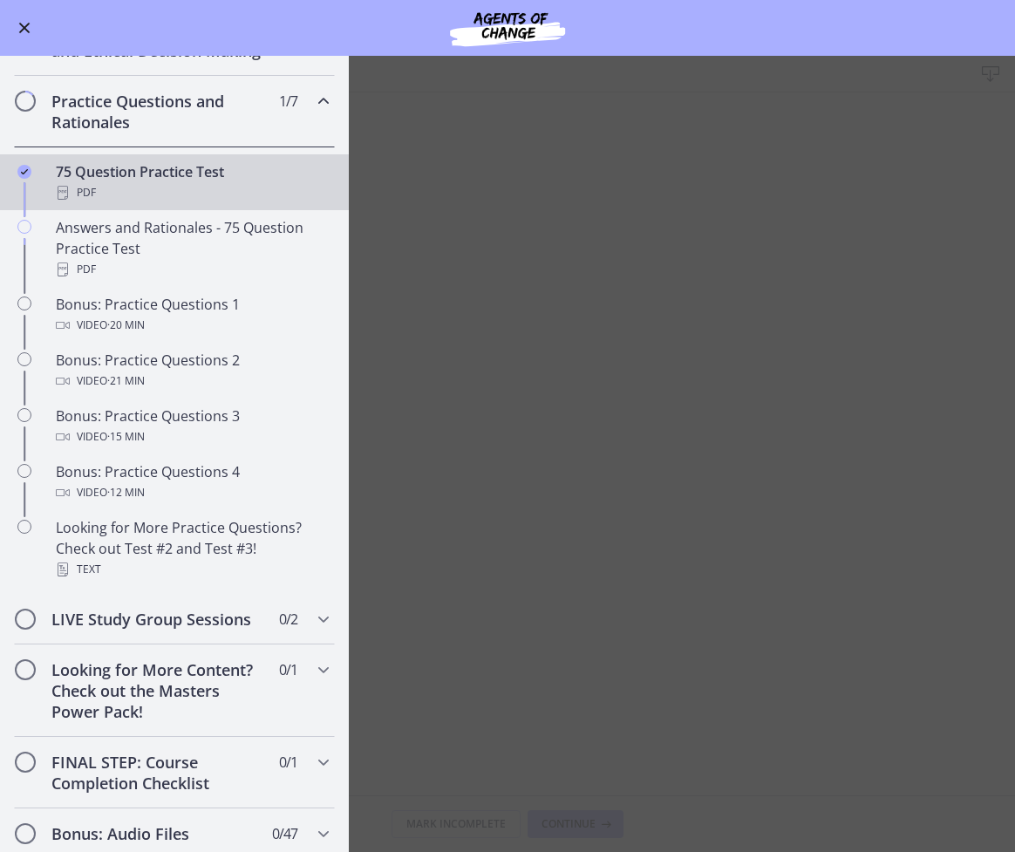
click at [607, 218] on main "75 Question Practice Test Download Enable fullscreen Mark Incomplete Continue" at bounding box center [507, 454] width 1015 height 796
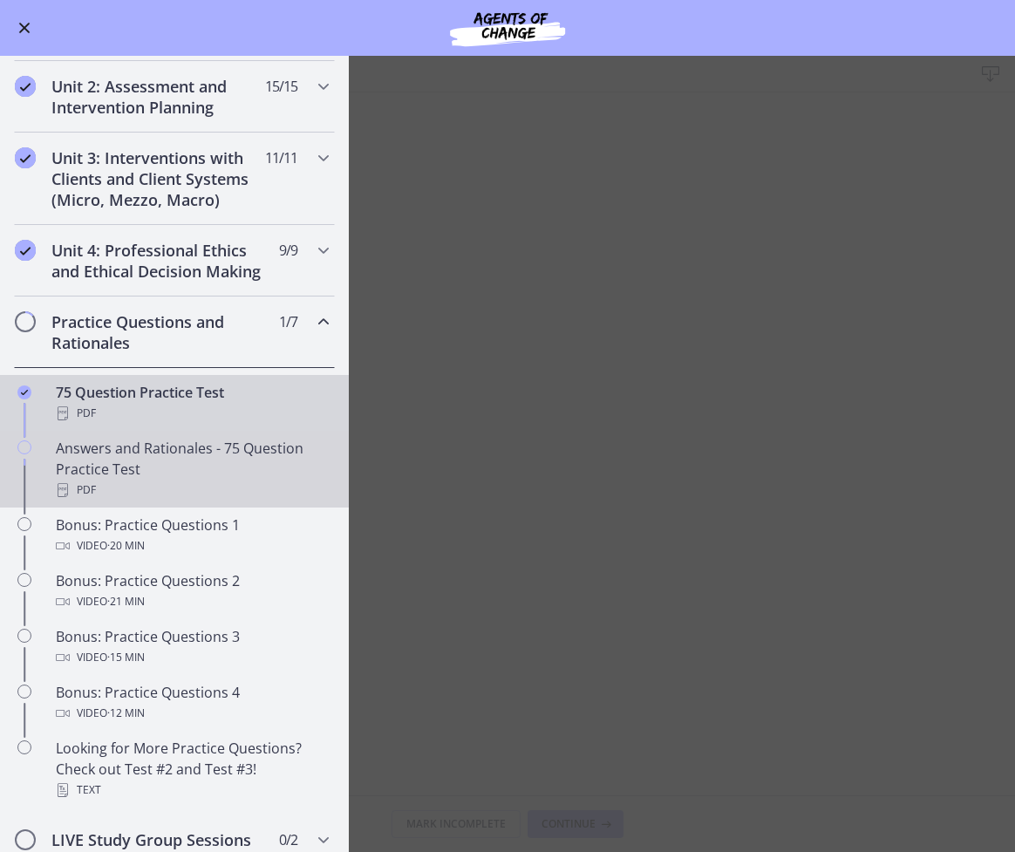
scroll to position [514, 0]
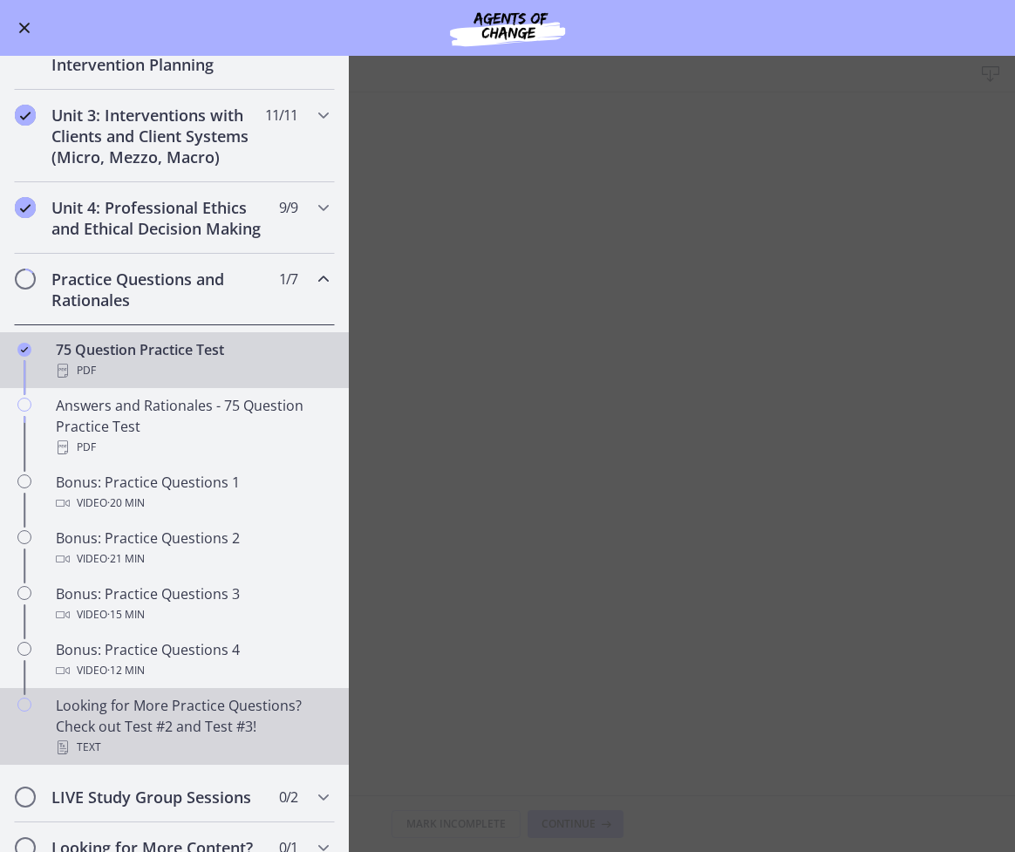
click at [194, 755] on div "Looking for More Practice Questions? Check out Test #2 and Test #3! Text" at bounding box center [192, 726] width 272 height 63
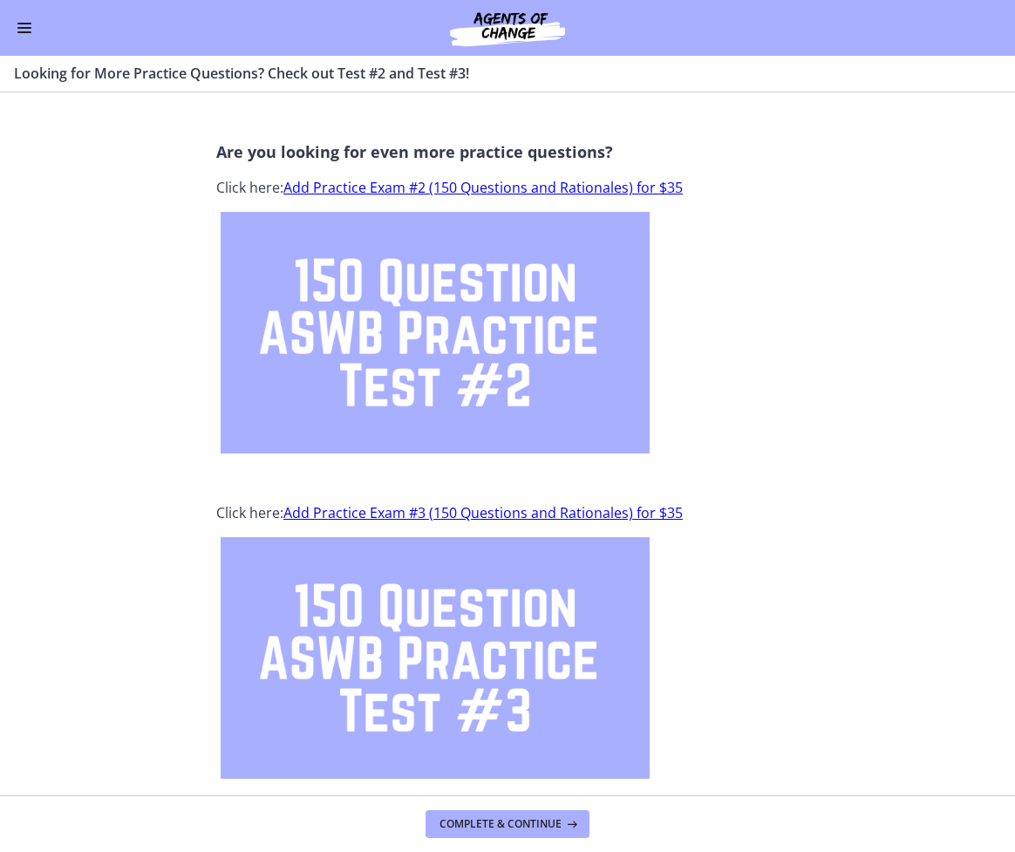
click at [34, 24] on button "Enable menu" at bounding box center [24, 27] width 21 height 21
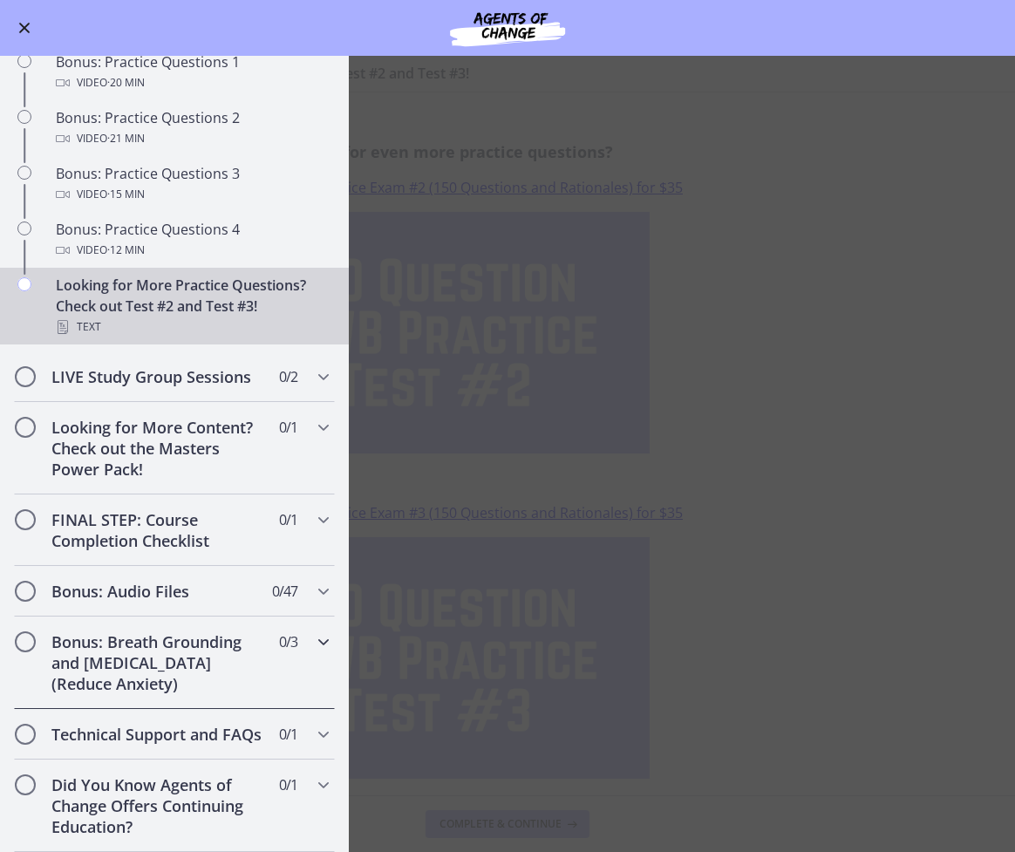
scroll to position [976, 0]
click at [263, 809] on div "Did You Know Agents of Change Offers Continuing Education? 0 / 1 Completed" at bounding box center [174, 805] width 321 height 92
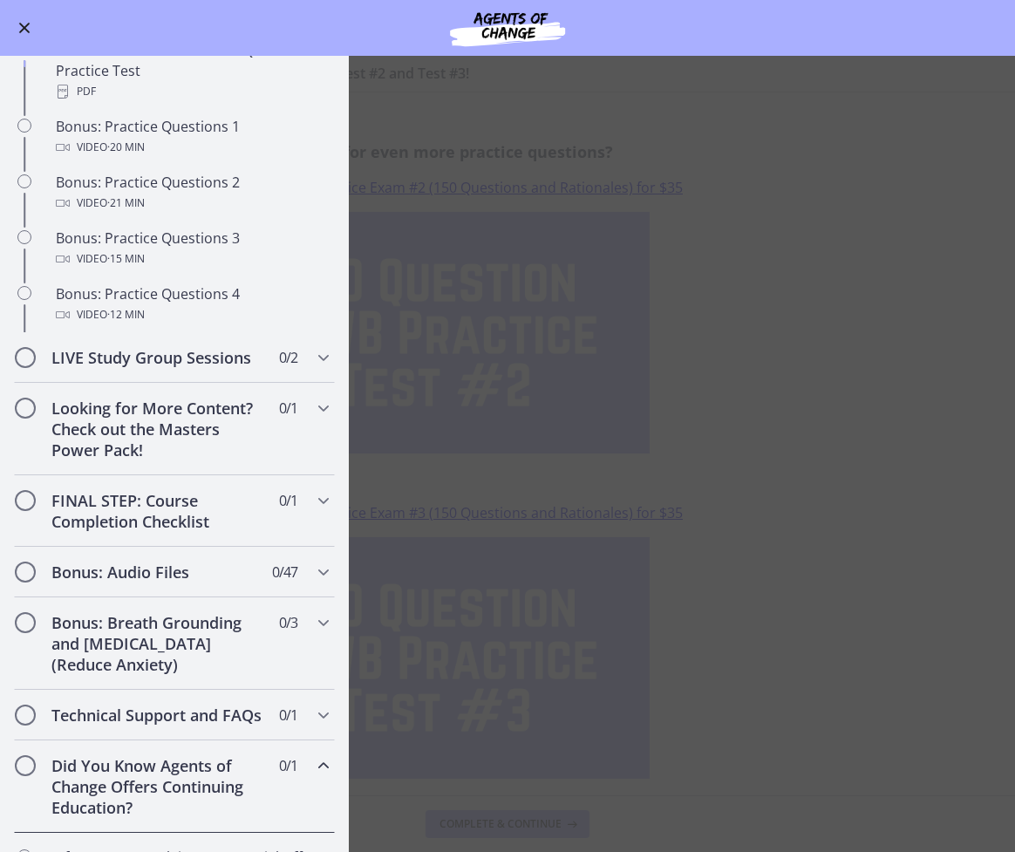
scroll to position [642, 0]
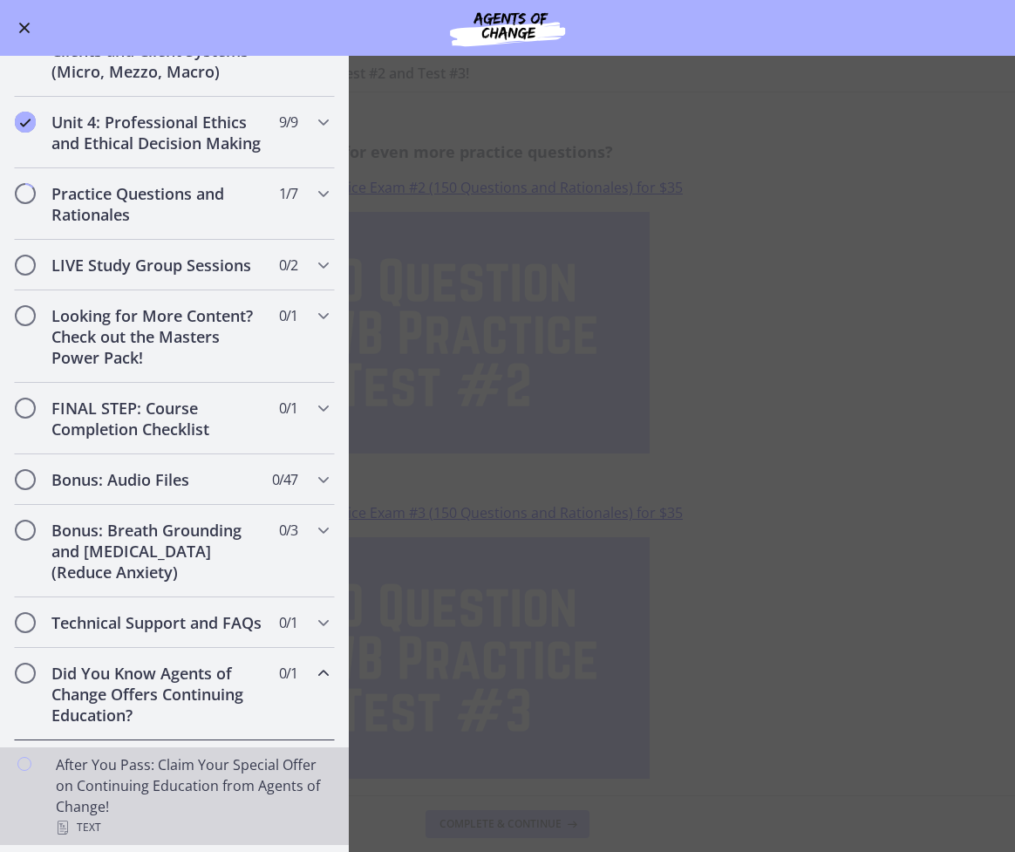
click at [199, 786] on div "After You Pass: Claim Your Special Offer on Continuing Education from Agents of…" at bounding box center [192, 796] width 272 height 84
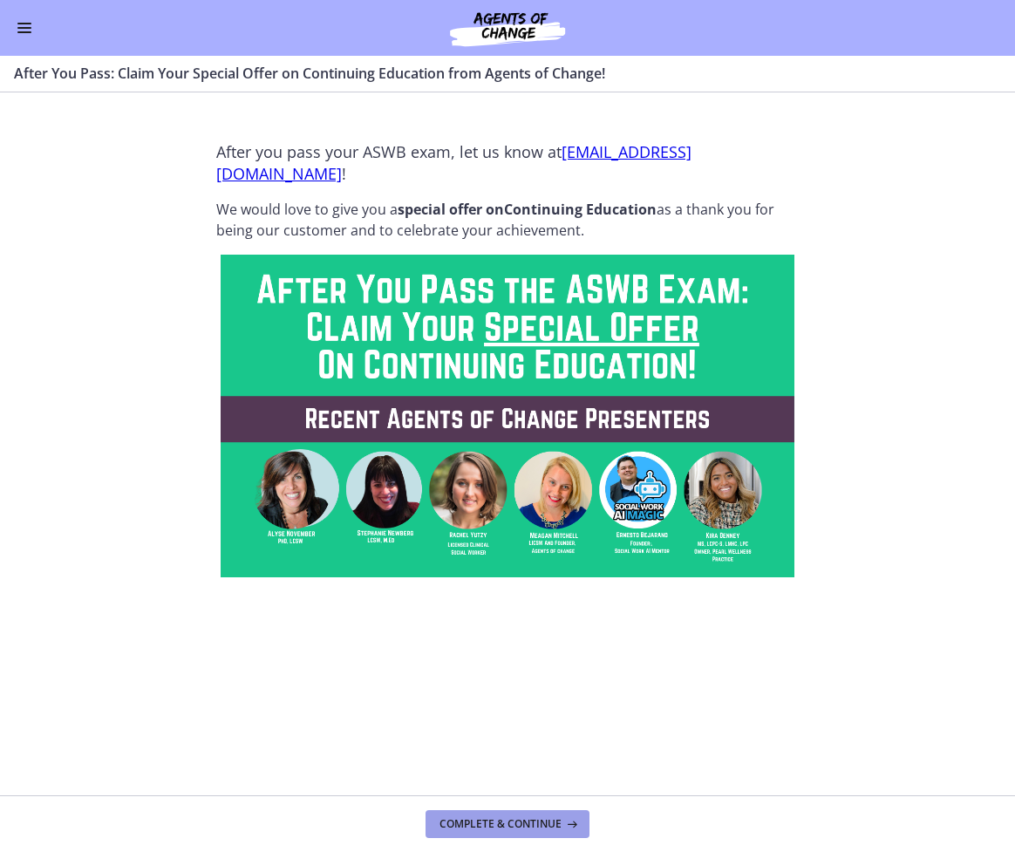
click at [526, 814] on button "Complete & continue" at bounding box center [507, 824] width 164 height 28
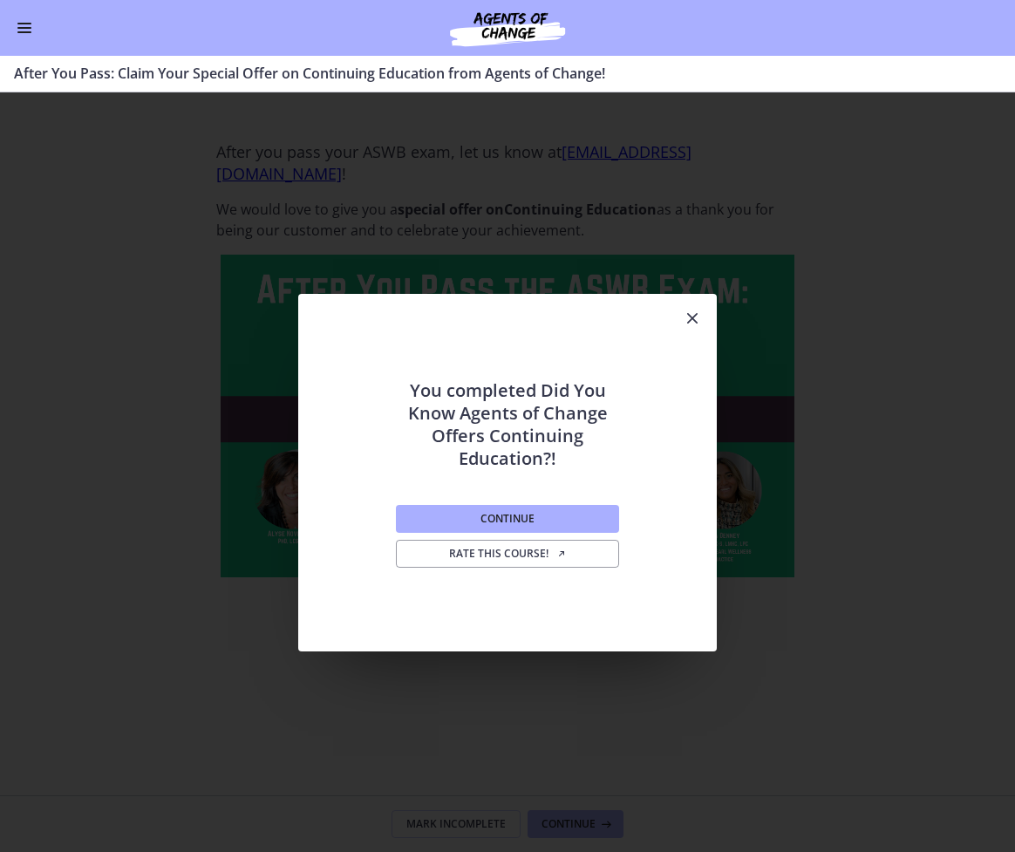
click at [686, 310] on icon "Close" at bounding box center [692, 318] width 21 height 21
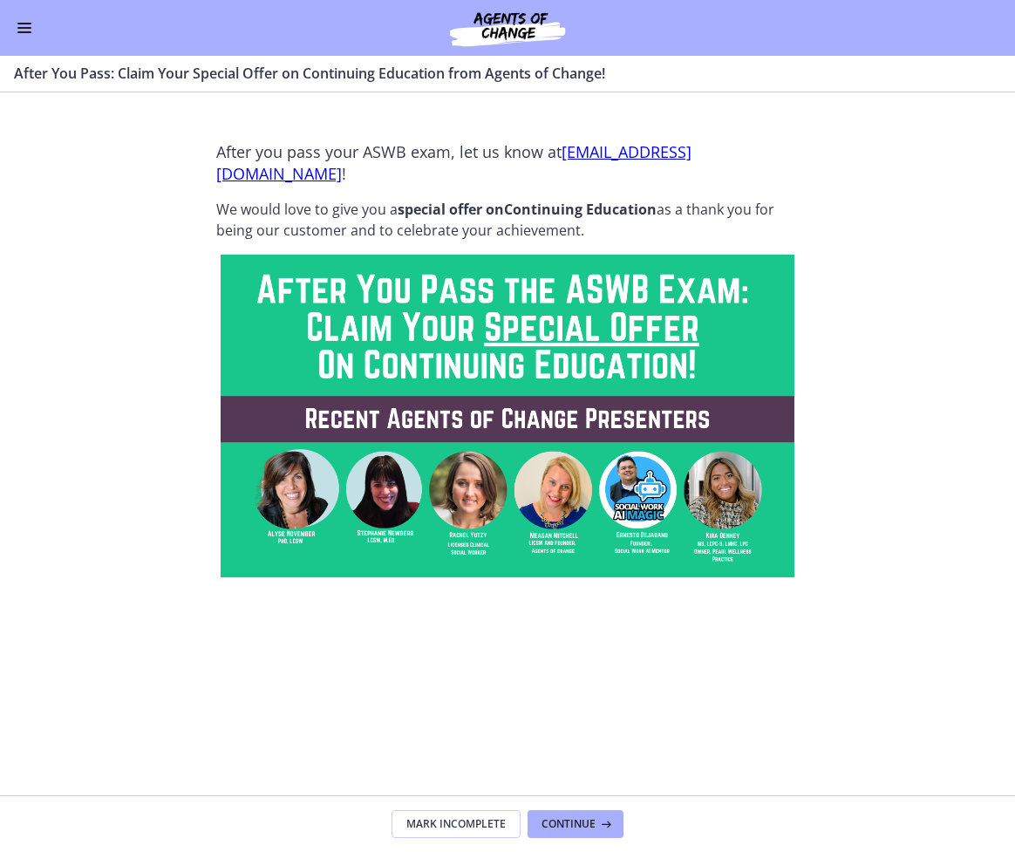
click at [30, 16] on div "Go to Dashboard" at bounding box center [507, 28] width 1015 height 56
click at [19, 6] on div "Go to Dashboard" at bounding box center [507, 28] width 1015 height 56
click at [23, 13] on div "Go to Dashboard" at bounding box center [507, 28] width 1015 height 56
click at [24, 25] on button "Enable menu" at bounding box center [24, 27] width 21 height 21
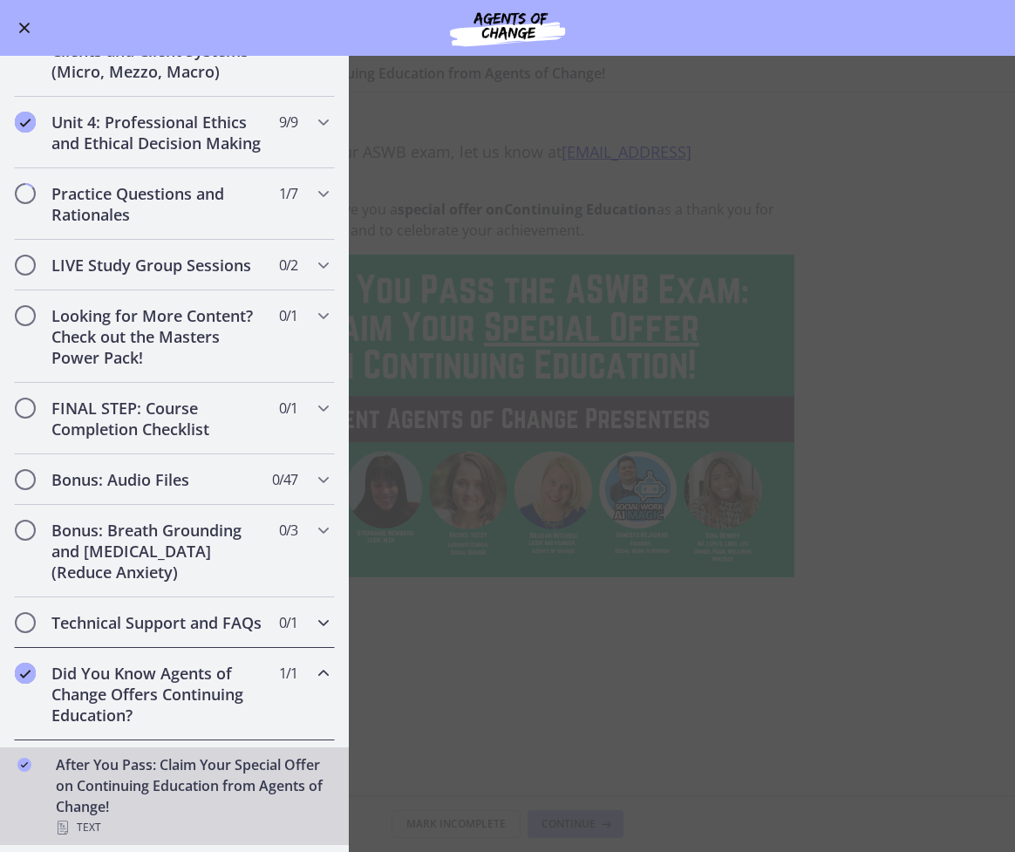
click at [139, 621] on h2 "Technical Support and FAQs" at bounding box center [157, 622] width 213 height 21
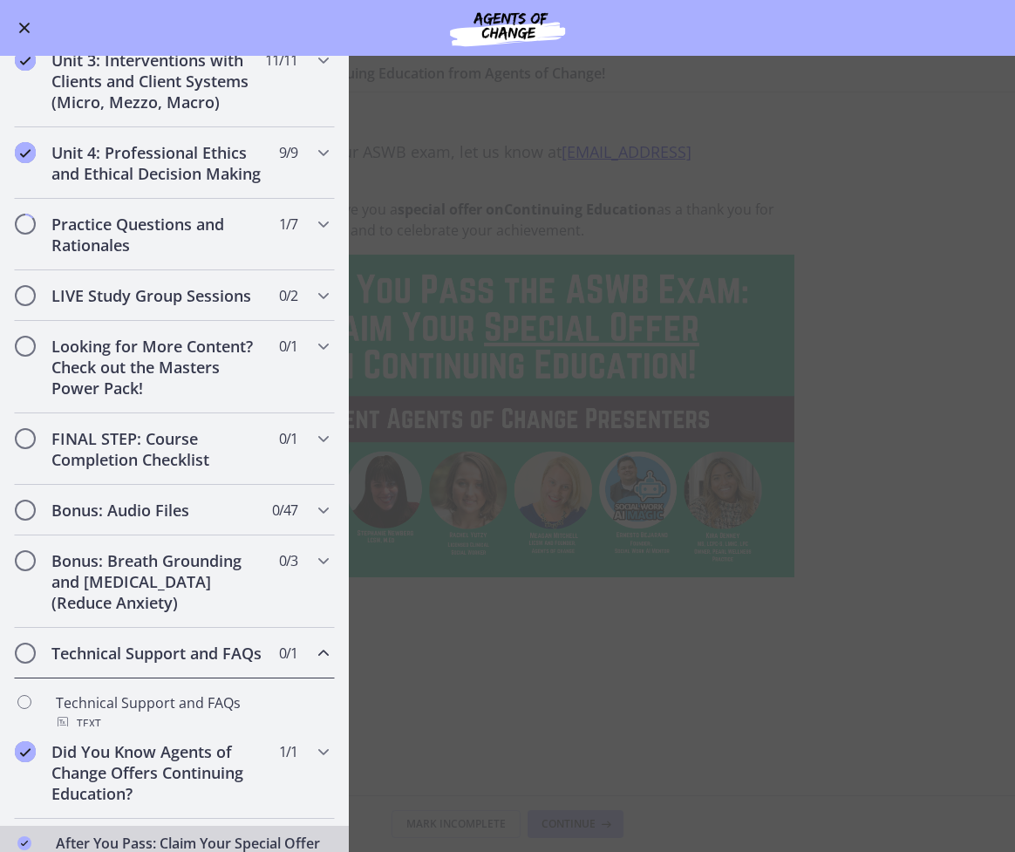
scroll to position [600, 0]
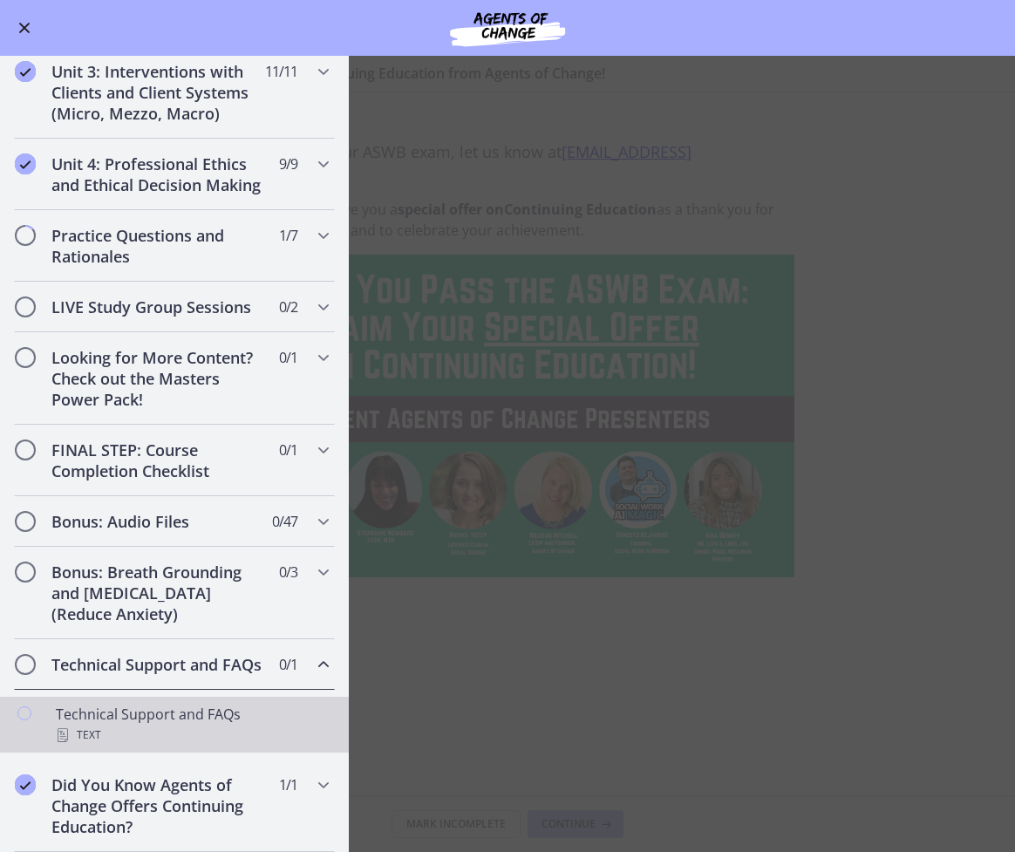
click at [88, 719] on div "Technical Support and FAQs Text" at bounding box center [192, 725] width 272 height 42
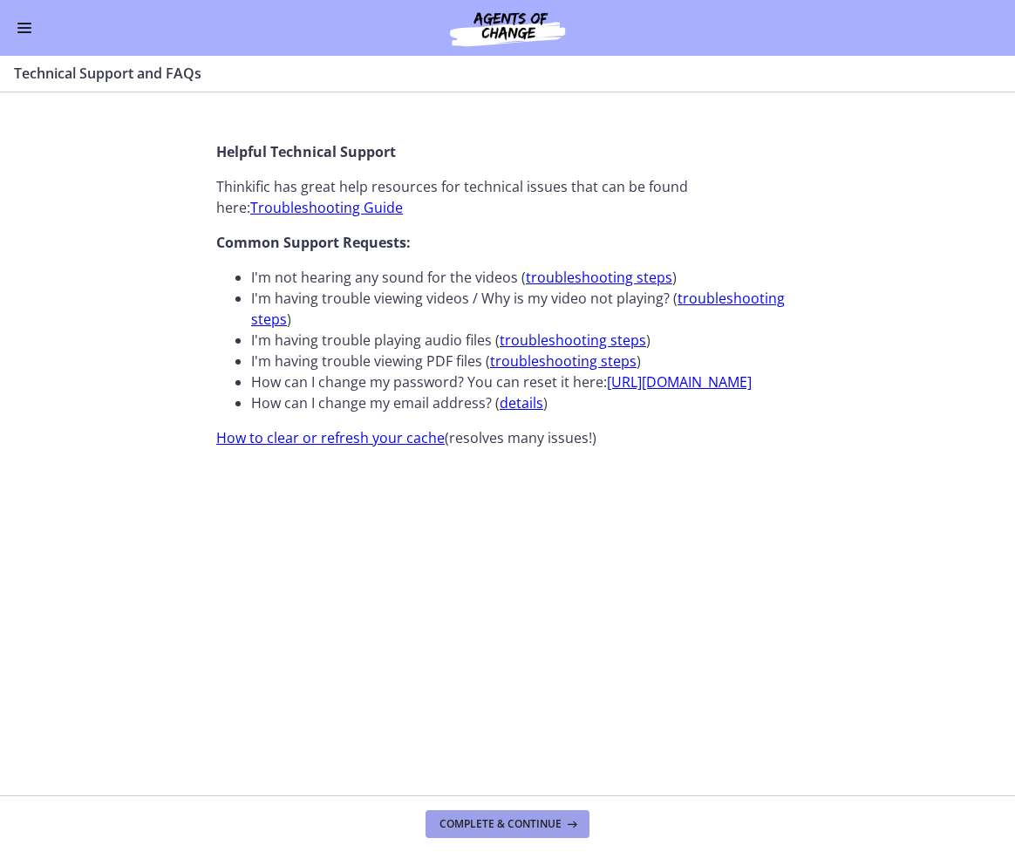
click at [455, 817] on span "Complete & continue" at bounding box center [500, 824] width 122 height 14
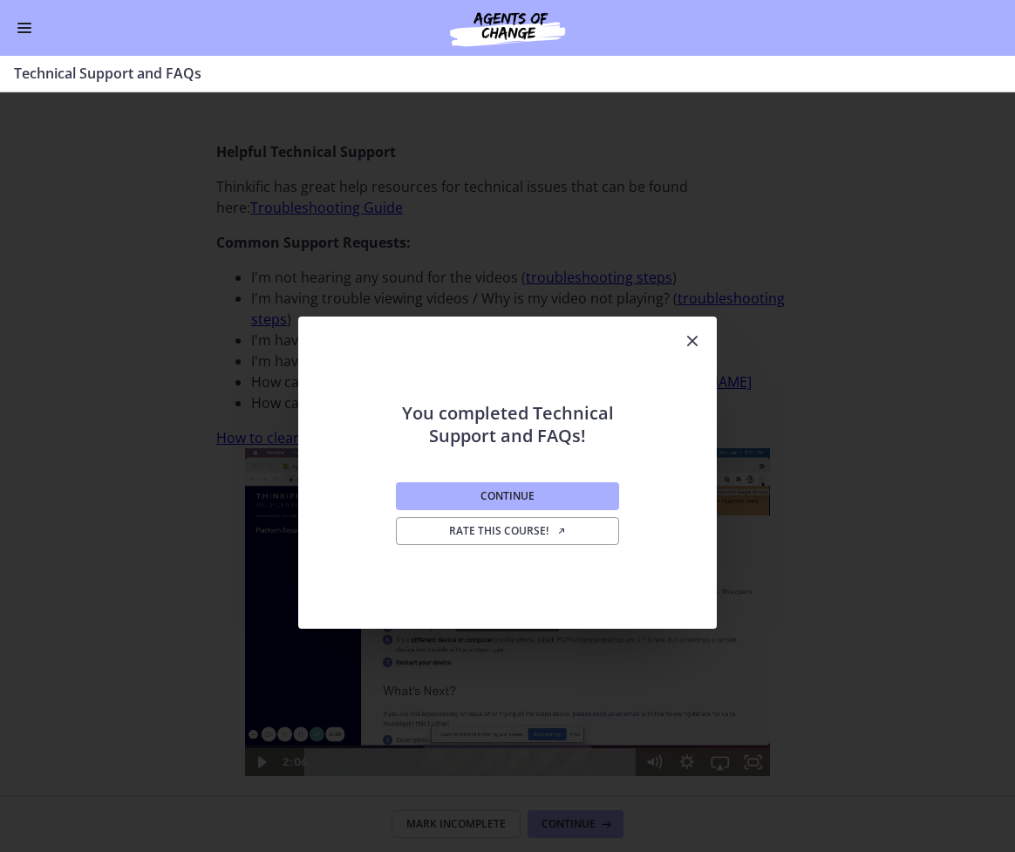
click at [719, 325] on div "You completed Technical Support and FAQs! Continue Rate this course!" at bounding box center [507, 471] width 1015 height 759
click at [697, 337] on icon "Close" at bounding box center [692, 340] width 21 height 21
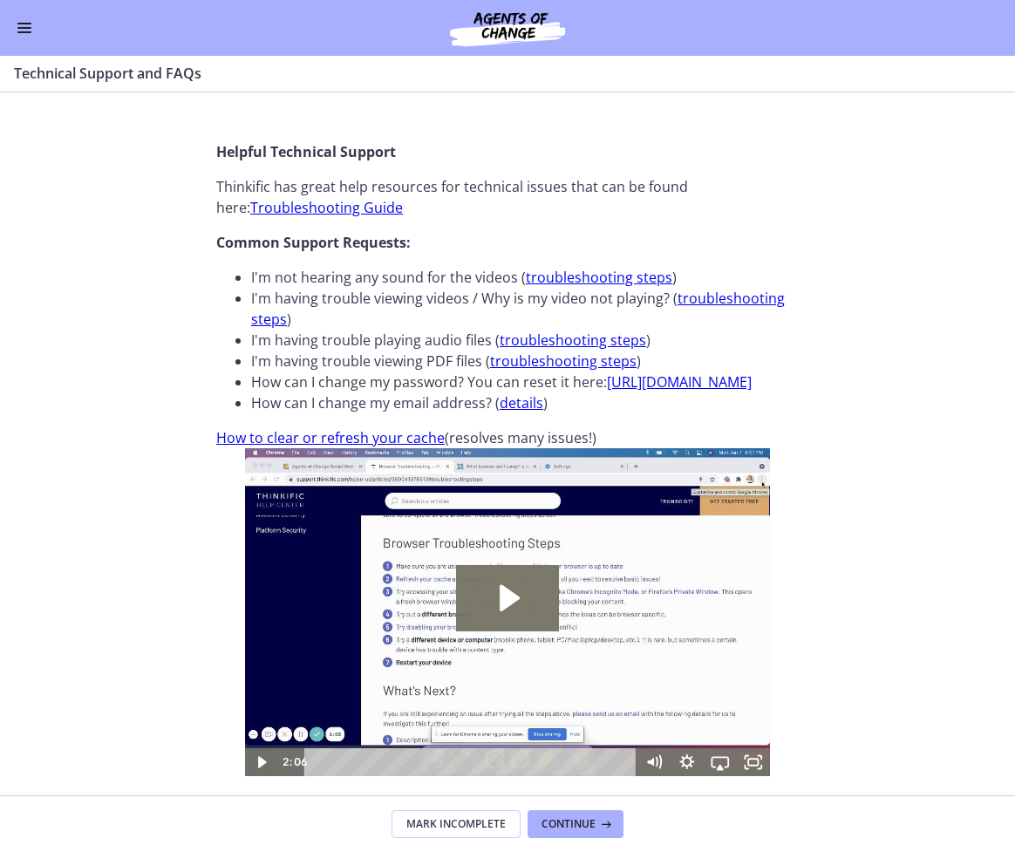
click at [10, 22] on div "Go to Dashboard" at bounding box center [507, 28] width 1015 height 56
click at [13, 22] on div "Go to Dashboard" at bounding box center [507, 28] width 1015 height 56
click at [20, 28] on span "Enable menu" at bounding box center [24, 28] width 14 height 2
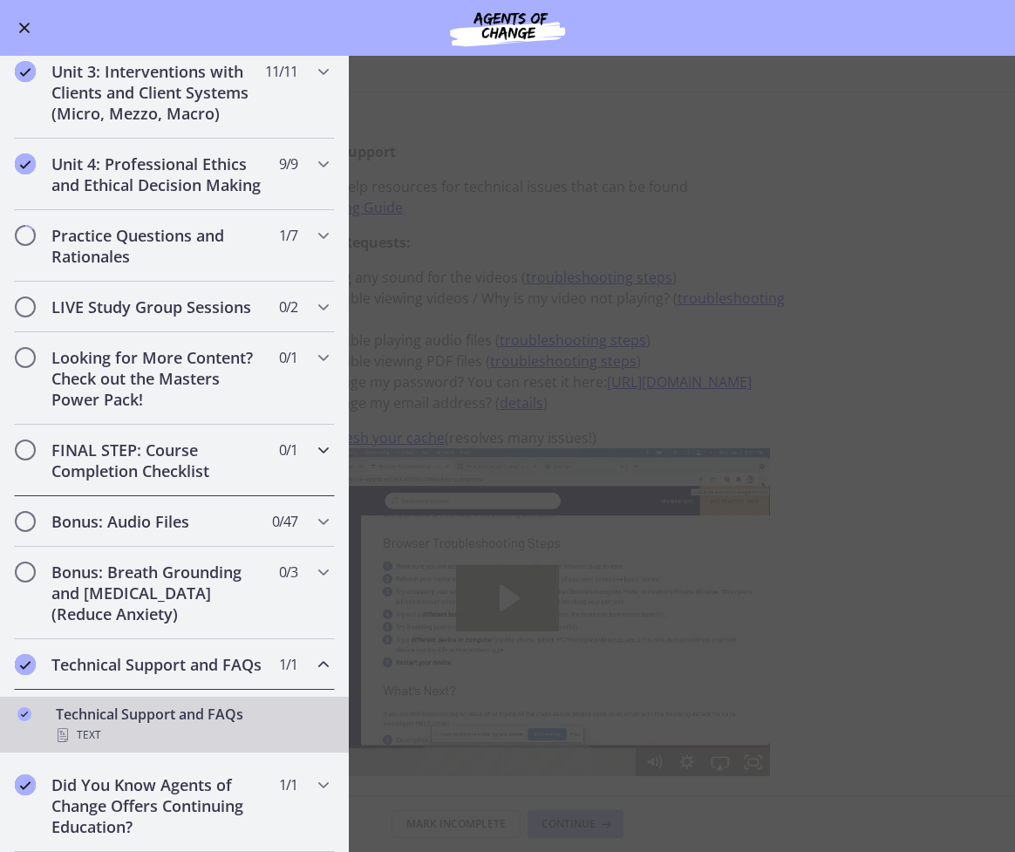
click at [175, 451] on h2 "FINAL STEP: Course Completion Checklist" at bounding box center [157, 460] width 213 height 42
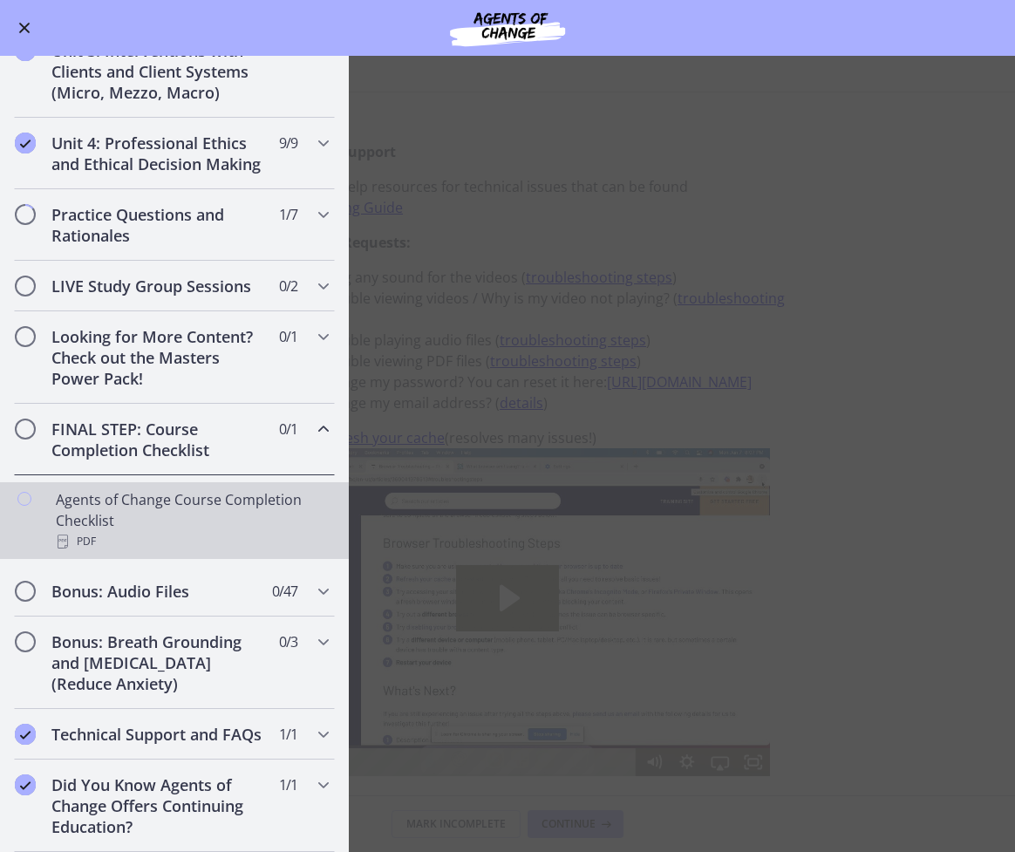
click at [160, 519] on div "Agents of Change Course Completion Checklist PDF" at bounding box center [192, 520] width 272 height 63
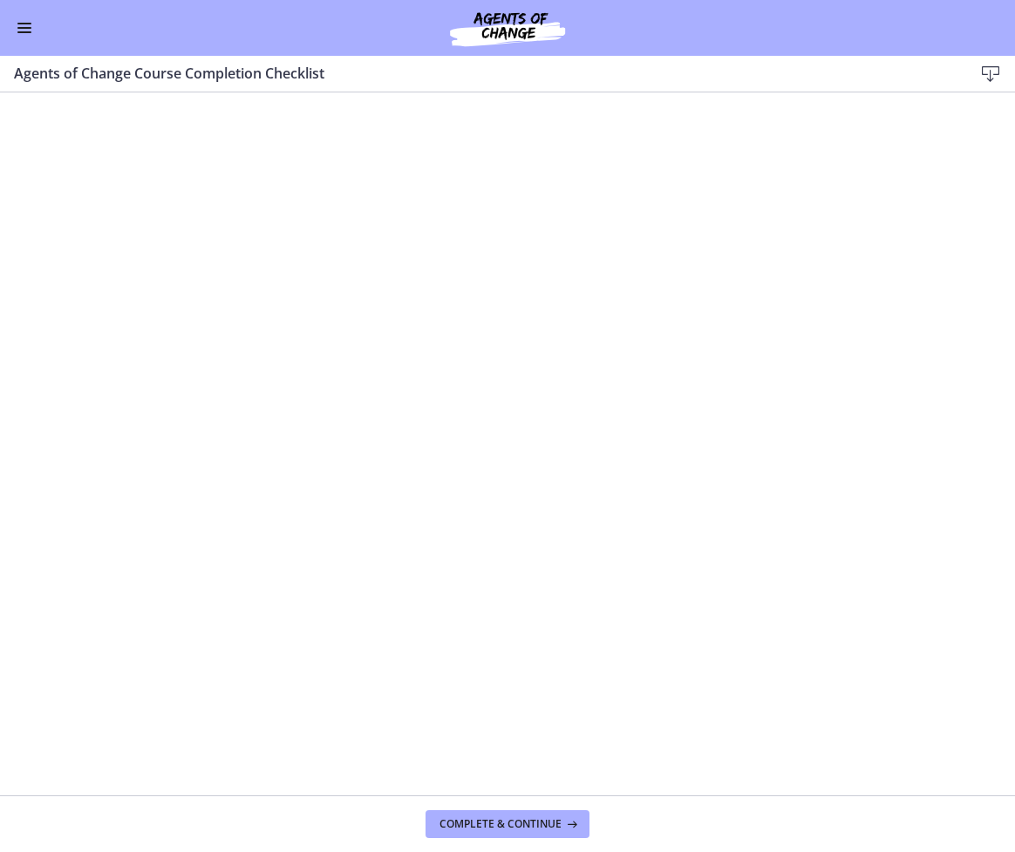
click at [28, 26] on button "Enable menu" at bounding box center [24, 27] width 21 height 21
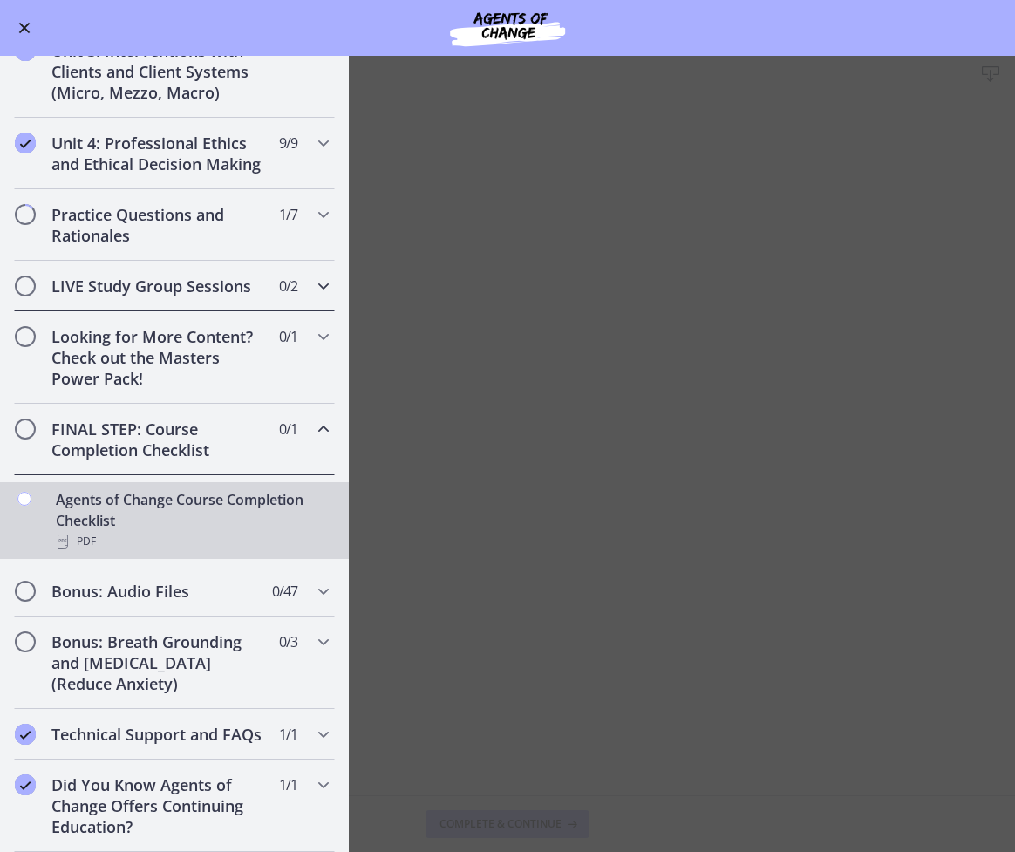
click at [284, 299] on div "LIVE Study Group Sessions 0 / 2 Completed" at bounding box center [174, 286] width 321 height 51
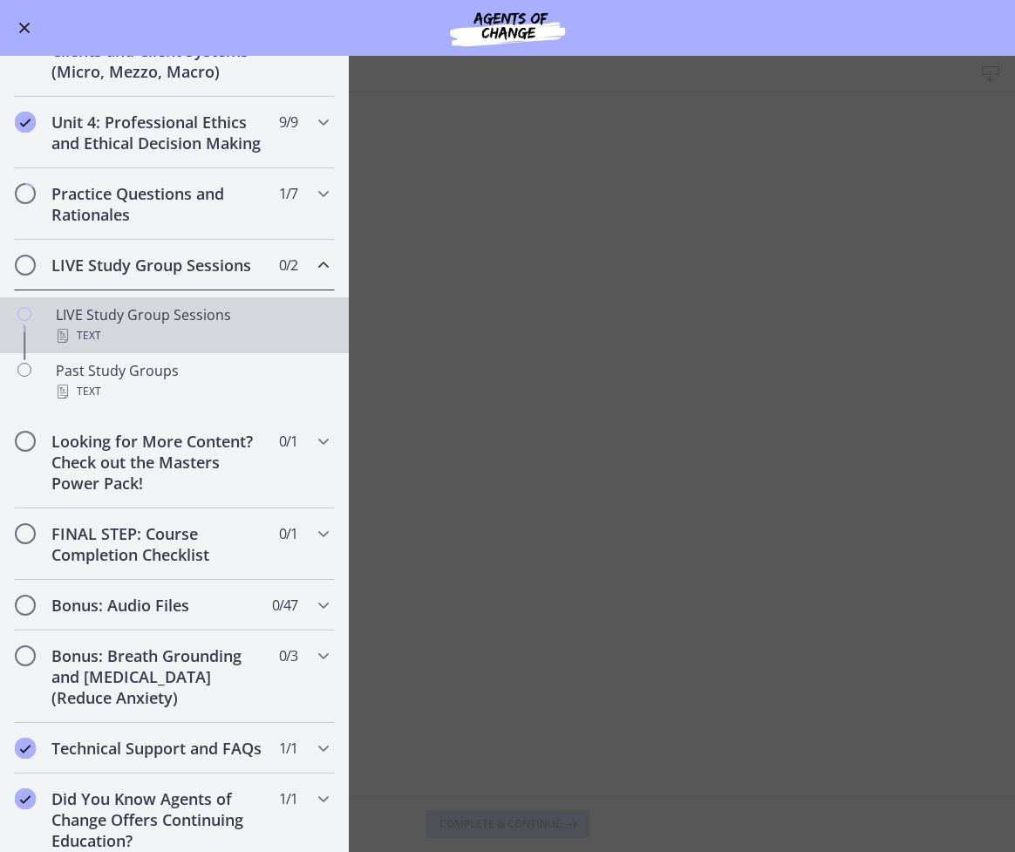
click at [174, 346] on div "Text" at bounding box center [192, 335] width 272 height 21
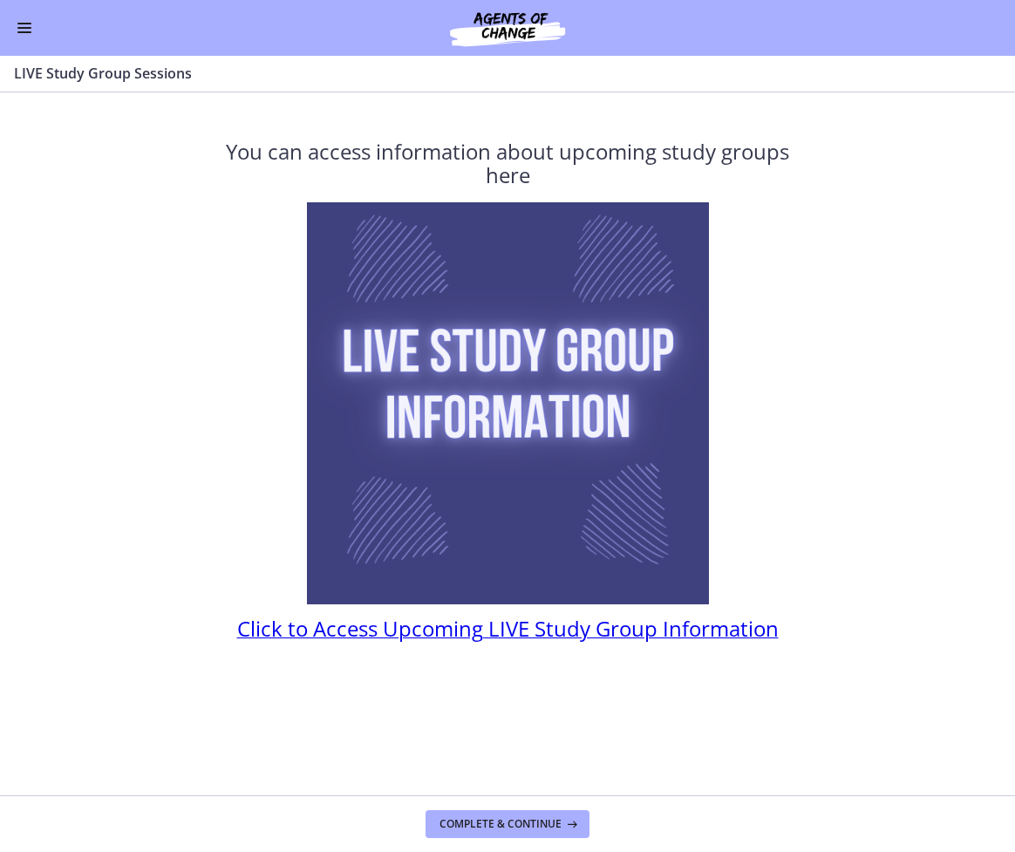
click at [295, 632] on span "Click to Access Upcoming LIVE Study Group Information" at bounding box center [507, 628] width 541 height 29
click at [21, 36] on button "Enable menu" at bounding box center [24, 27] width 21 height 21
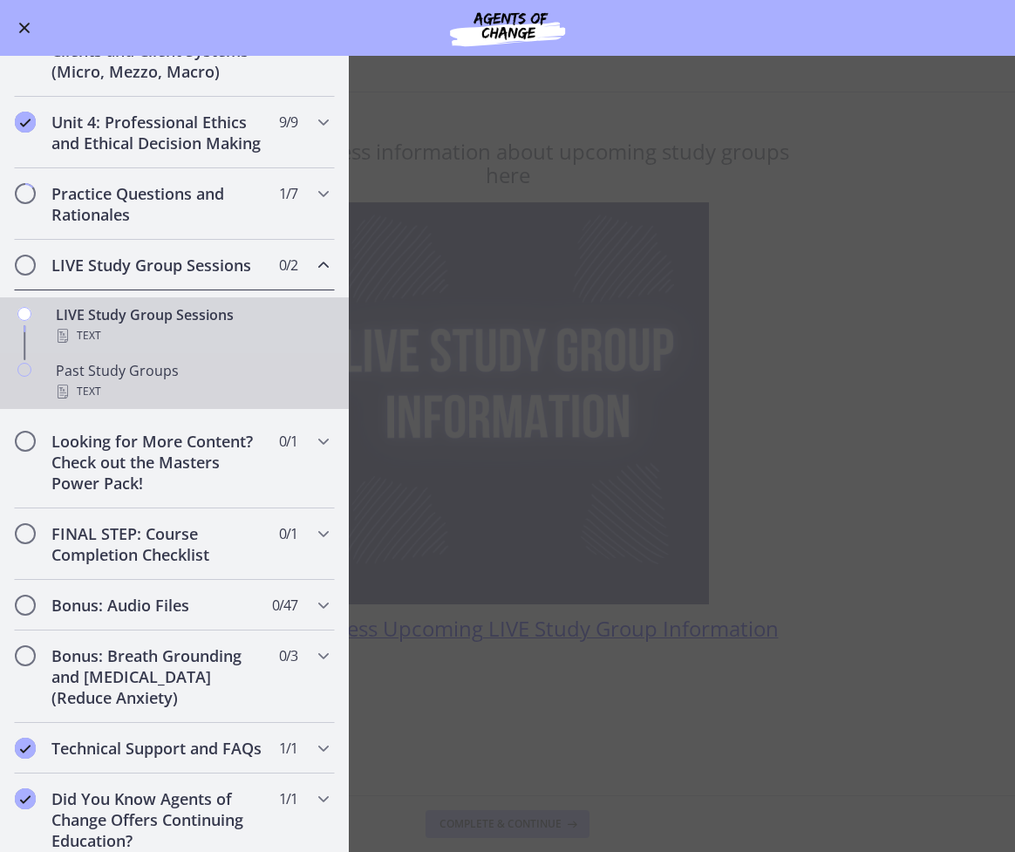
click at [142, 402] on div "Text" at bounding box center [192, 391] width 272 height 21
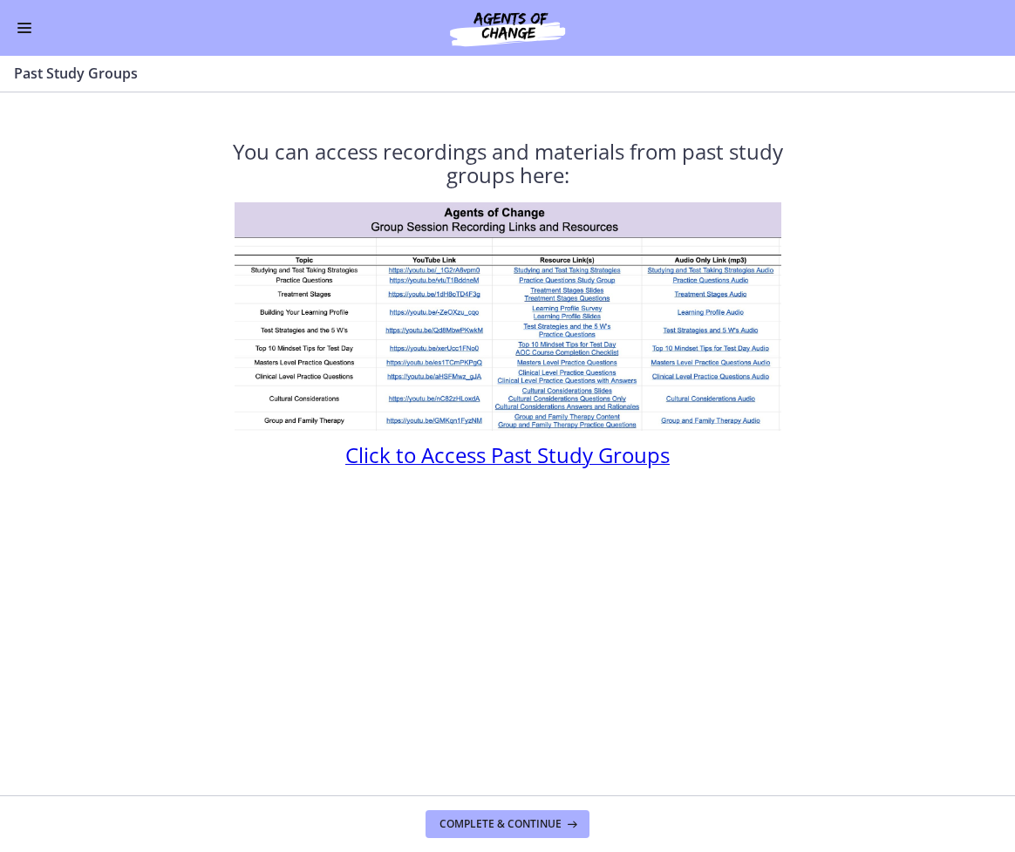
click at [431, 466] on span "Click to Access Past Study Groups" at bounding box center [507, 454] width 324 height 29
